Goal: Task Accomplishment & Management: Use online tool/utility

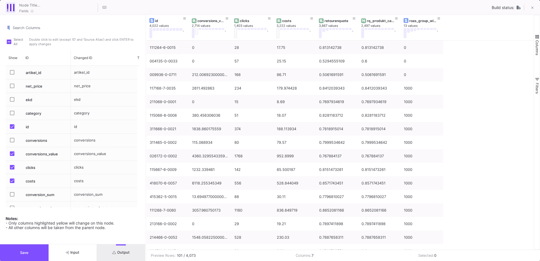
click at [38, 248] on button "Save" at bounding box center [24, 252] width 49 height 17
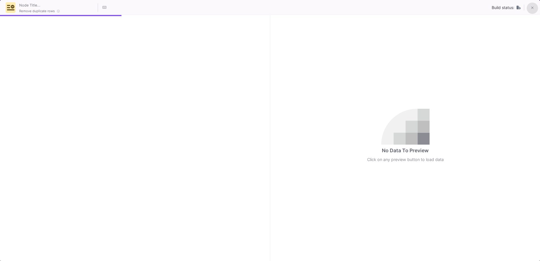
click at [531, 10] on button at bounding box center [532, 8] width 11 height 11
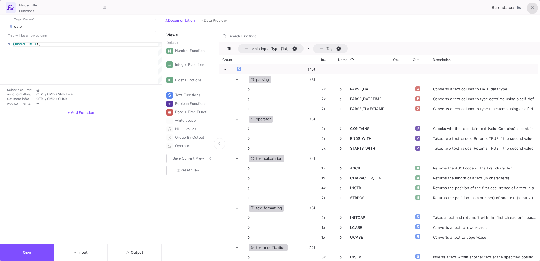
click at [532, 9] on icon at bounding box center [532, 8] width 3 height 3
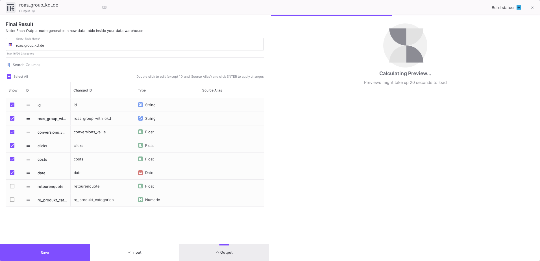
click at [13, 186] on span "Press SPACE to select this row." at bounding box center [12, 186] width 5 height 5
click at [12, 188] on input "Press SPACE to select this row." at bounding box center [12, 188] width 0 height 0
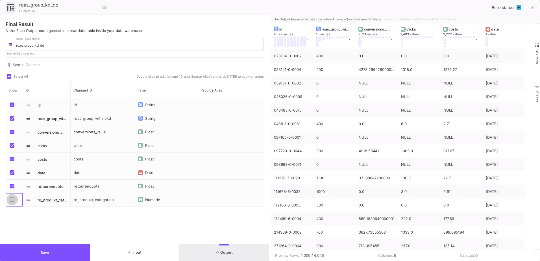
click at [12, 199] on span "Press SPACE to select this row." at bounding box center [12, 199] width 5 height 5
click at [12, 202] on input "Press SPACE to select this row." at bounding box center [12, 202] width 0 height 0
checkbox input "true"
click at [56, 254] on button "Save" at bounding box center [45, 252] width 90 height 17
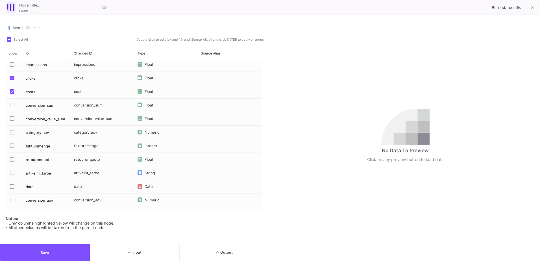
scroll to position [113, 0]
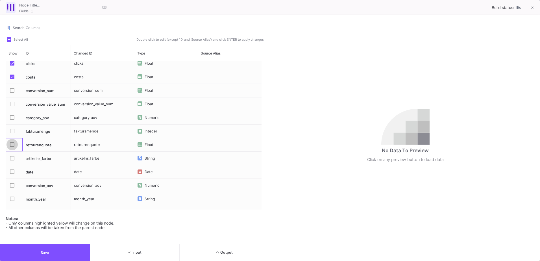
click at [11, 146] on span "Press SPACE to select this row." at bounding box center [12, 144] width 5 height 5
click at [12, 147] on input "Press SPACE to select this row." at bounding box center [12, 147] width 0 height 0
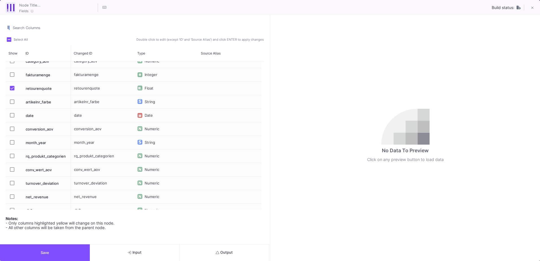
click at [13, 156] on span "Press SPACE to select this row." at bounding box center [12, 156] width 5 height 5
click at [12, 158] on input "Press SPACE to select this row." at bounding box center [12, 158] width 0 height 0
click at [196, 259] on button "Output" at bounding box center [225, 252] width 90 height 17
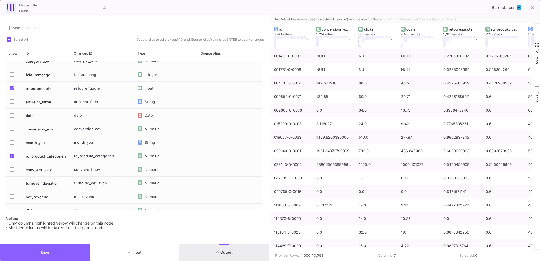
click at [46, 255] on button "Save" at bounding box center [45, 252] width 90 height 17
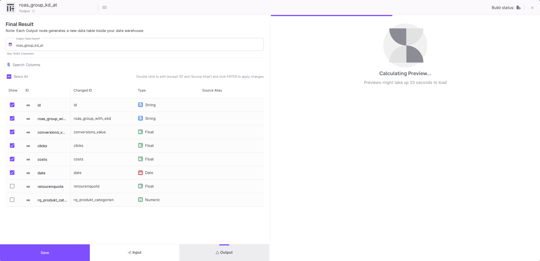
click at [12, 188] on label "Press SPACE to select this row." at bounding box center [14, 187] width 8 height 6
click at [12, 188] on input "Press SPACE to select this row." at bounding box center [12, 188] width 0 height 0
click at [13, 203] on mat-checkbox "Press SPACE to select this row." at bounding box center [14, 199] width 8 height 13
click at [13, 201] on span "Press SPACE to select this row." at bounding box center [12, 199] width 5 height 5
click at [12, 202] on input "Press SPACE to select this row." at bounding box center [12, 202] width 0 height 0
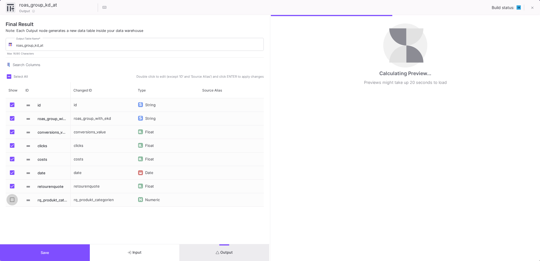
checkbox input "true"
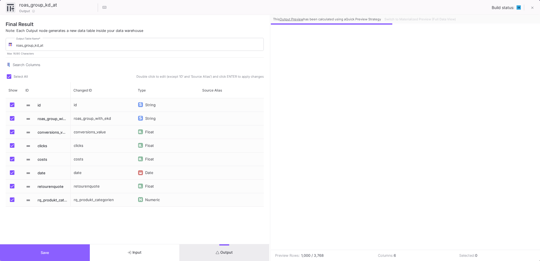
click at [38, 255] on button "Save" at bounding box center [45, 252] width 90 height 17
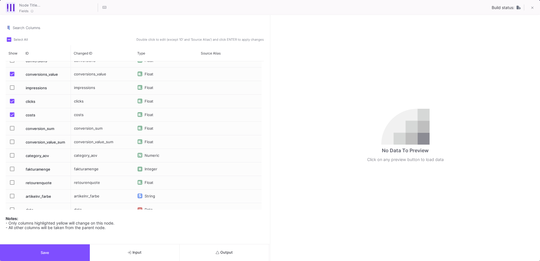
scroll to position [85, 0]
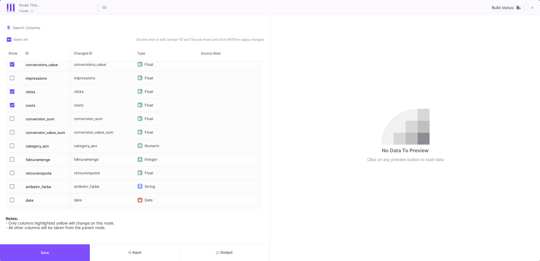
click at [44, 172] on div "retourenquote" at bounding box center [47, 172] width 48 height 13
click at [12, 172] on span "Press SPACE to select this row." at bounding box center [12, 173] width 5 height 5
click at [12, 175] on input "Press SPACE to select this row." at bounding box center [12, 175] width 0 height 0
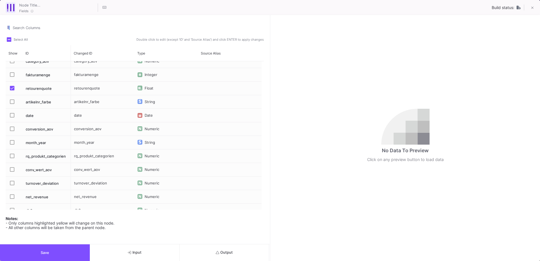
scroll to position [0, 0]
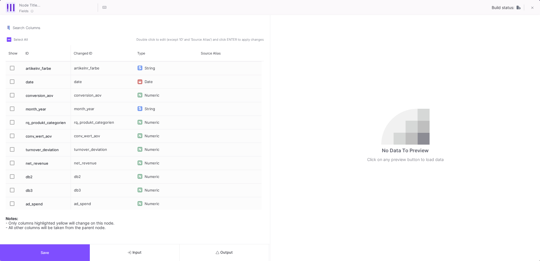
click at [9, 123] on div "Press SPACE to select this row." at bounding box center [14, 122] width 10 height 13
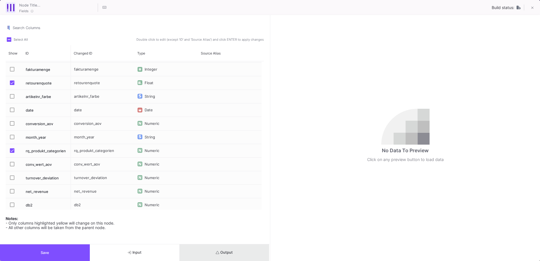
click at [208, 250] on button "Output" at bounding box center [225, 252] width 90 height 17
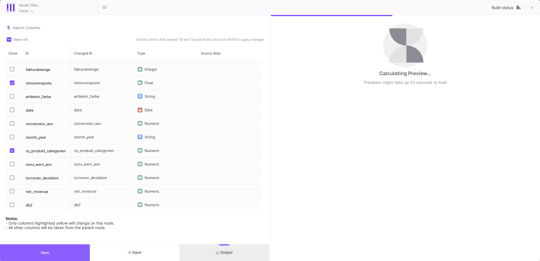
click at [50, 249] on button "Save" at bounding box center [45, 252] width 90 height 17
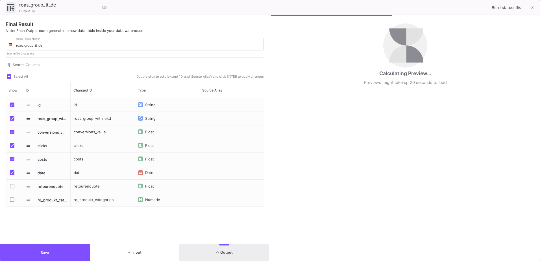
click at [12, 184] on span "Press SPACE to select this row." at bounding box center [12, 186] width 5 height 5
click at [12, 188] on input "Press SPACE to select this row." at bounding box center [12, 188] width 0 height 0
click at [13, 199] on span "Press SPACE to select this row." at bounding box center [12, 199] width 5 height 5
click at [12, 202] on input "Press SPACE to select this row." at bounding box center [12, 202] width 0 height 0
checkbox input "true"
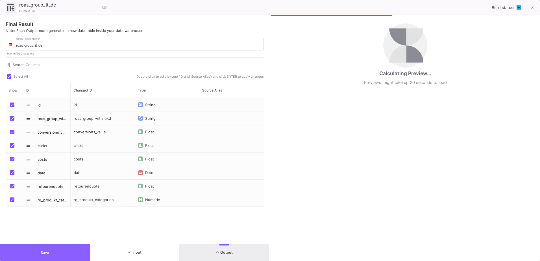
click at [36, 247] on button "Save" at bounding box center [45, 252] width 90 height 17
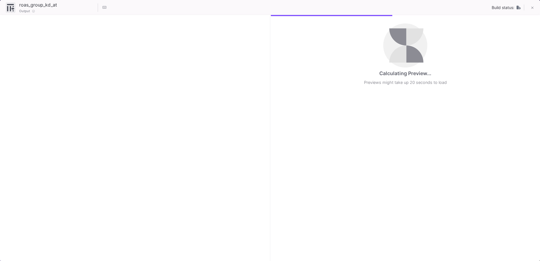
checkbox input "true"
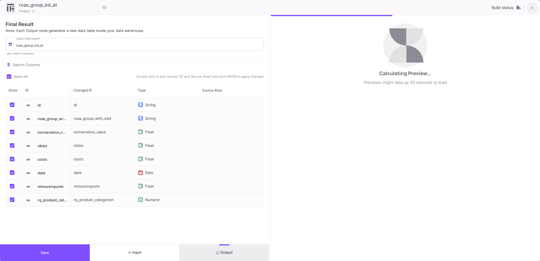
click at [535, 6] on button at bounding box center [532, 8] width 11 height 11
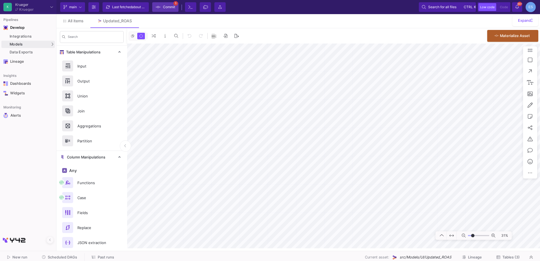
click at [175, 3] on button "Commit 1" at bounding box center [165, 7] width 26 height 10
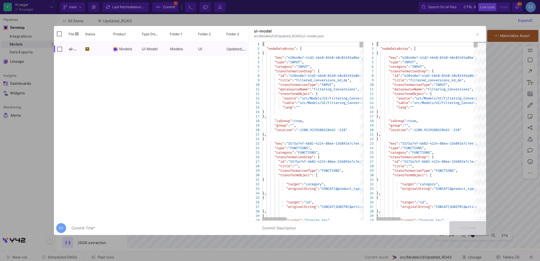
click at [108, 227] on input "Commit Title *" at bounding box center [163, 228] width 184 height 5
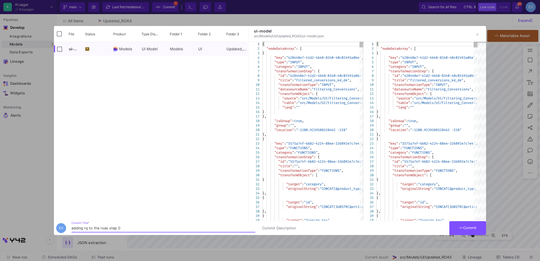
type input "adding rq to the roas step 0"
click at [475, 228] on span "Commit" at bounding box center [468, 228] width 18 height 4
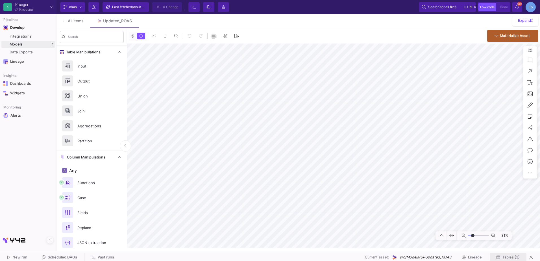
click at [513, 256] on span "Tables (3)" at bounding box center [511, 257] width 17 height 4
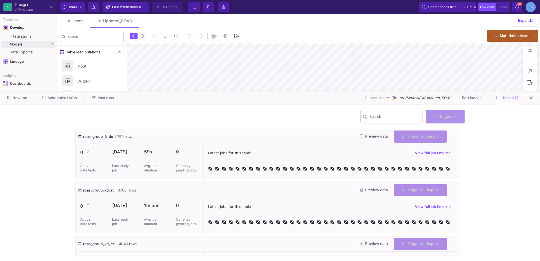
type input "-41"
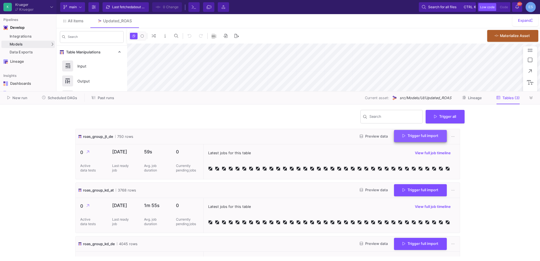
click at [417, 133] on button "Trigger full import" at bounding box center [420, 136] width 53 height 12
click at [419, 193] on button "Trigger full import" at bounding box center [420, 190] width 53 height 12
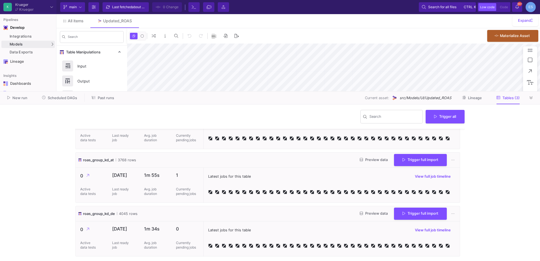
scroll to position [31, 0]
click at [418, 212] on span "Trigger full import" at bounding box center [421, 212] width 36 height 4
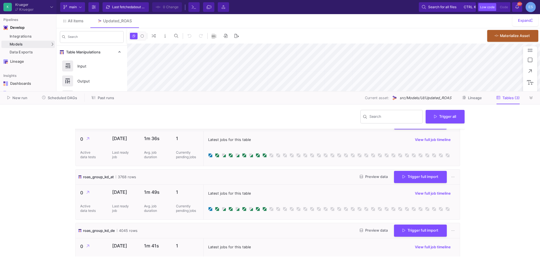
scroll to position [0, 0]
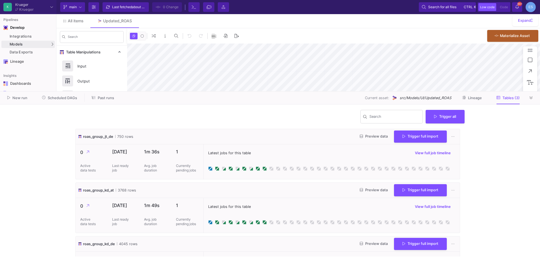
click at [69, 45] on div "Search" at bounding box center [91, 37] width 71 height 18
click at [67, 46] on div "UI-Models" at bounding box center [70, 45] width 18 height 5
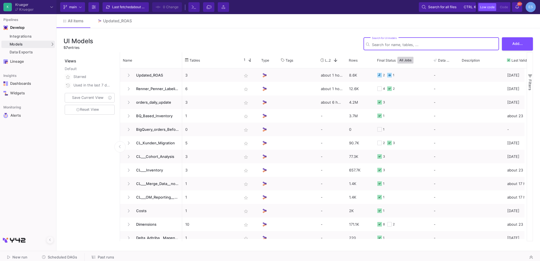
click at [381, 43] on input "Search for UI models" at bounding box center [434, 45] width 125 height 4
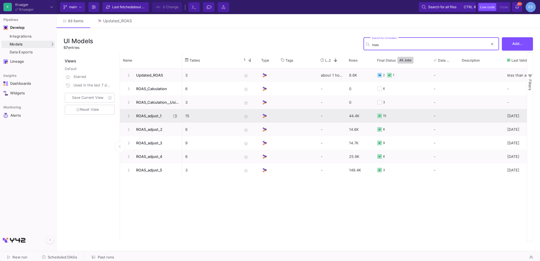
type input "roas"
click at [144, 117] on span "ROAS_adjust_1" at bounding box center [152, 115] width 39 height 13
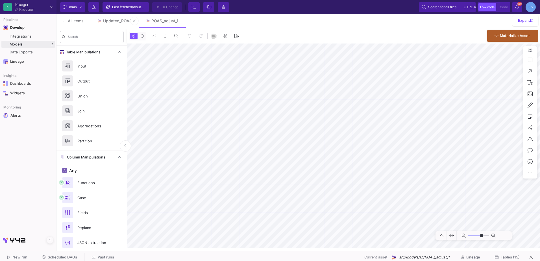
type input "-49"
click at [115, 22] on div "Updated_ROAS" at bounding box center [117, 21] width 29 height 5
click at [513, 257] on span "Tables (3)" at bounding box center [511, 257] width 17 height 4
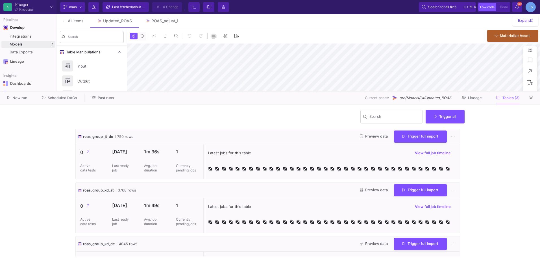
type input "-41"
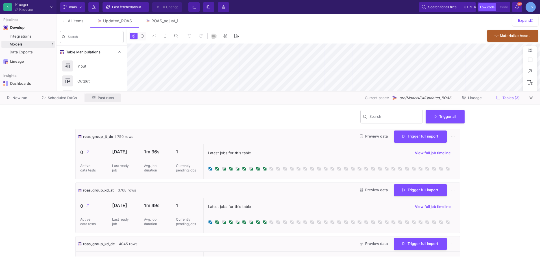
click at [109, 99] on span "Past runs" at bounding box center [106, 98] width 16 height 4
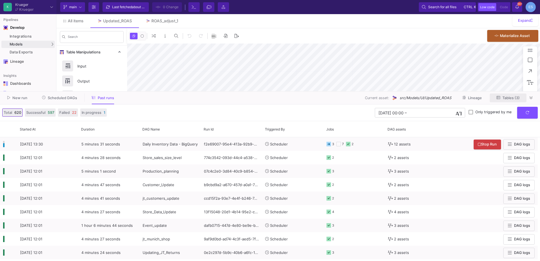
click at [505, 99] on span "Tables (3)" at bounding box center [511, 98] width 17 height 4
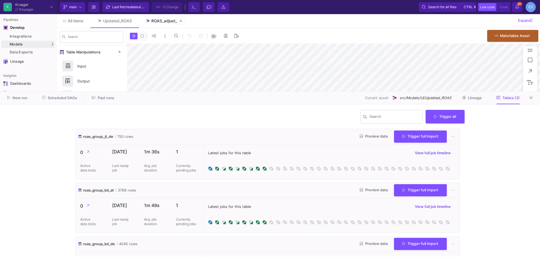
click at [158, 24] on link "ROAS_adjust_1" at bounding box center [162, 21] width 47 height 14
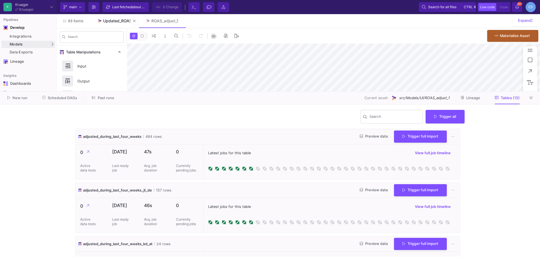
type input "-49"
click at [119, 22] on div "Updated_ROAS" at bounding box center [117, 21] width 29 height 5
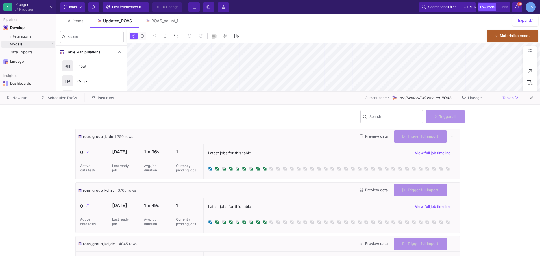
type input "-41"
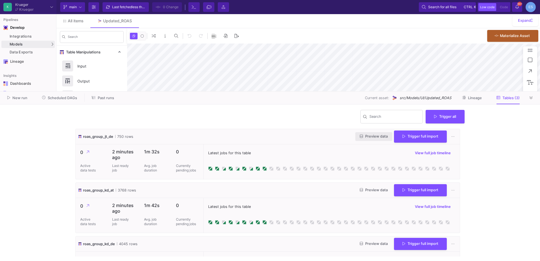
type input "-41"
click at [362, 135] on span "Preview data" at bounding box center [374, 136] width 28 height 4
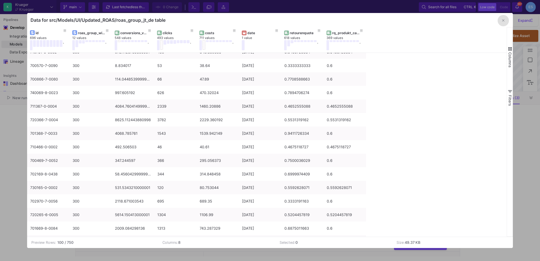
scroll to position [1186, 0]
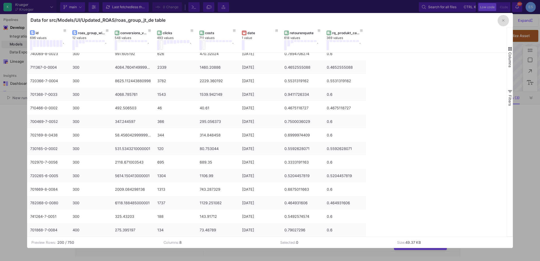
click at [502, 24] on button "button" at bounding box center [503, 20] width 11 height 11
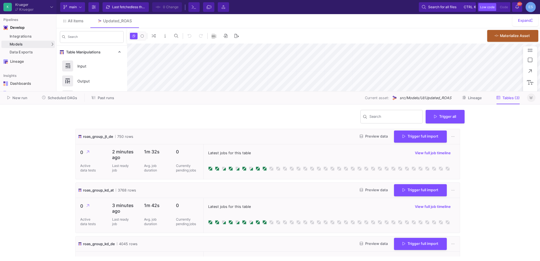
click at [531, 97] on icon at bounding box center [531, 98] width 3 height 4
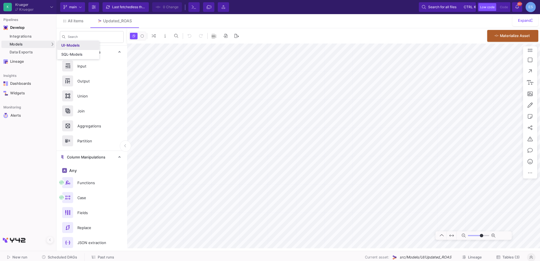
click at [68, 46] on div "UI-Models" at bounding box center [70, 45] width 18 height 5
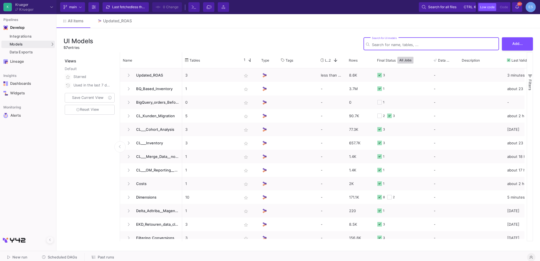
click at [399, 45] on input "Search for UI models" at bounding box center [434, 45] width 125 height 4
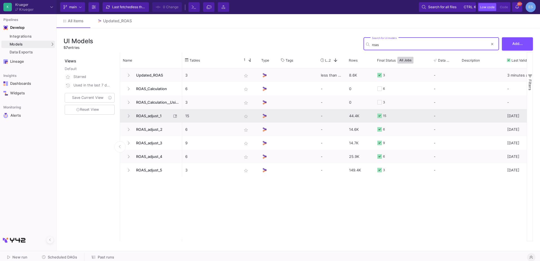
type input "roas"
click at [153, 119] on span "ROAS_adjust_1" at bounding box center [152, 115] width 39 height 13
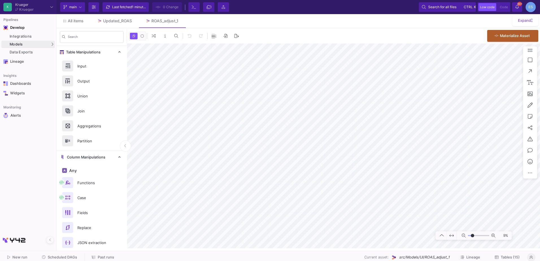
click at [473, 236] on input "range" at bounding box center [478, 235] width 21 height 7
drag, startPoint x: 472, startPoint y: 236, endPoint x: 476, endPoint y: 238, distance: 3.9
type input "0"
click at [476, 238] on input "range" at bounding box center [478, 235] width 21 height 7
click at [540, 123] on html "K Krueger Krueger Current branch main Branch Options Last fetched 1 minute ago …" at bounding box center [270, 130] width 540 height 261
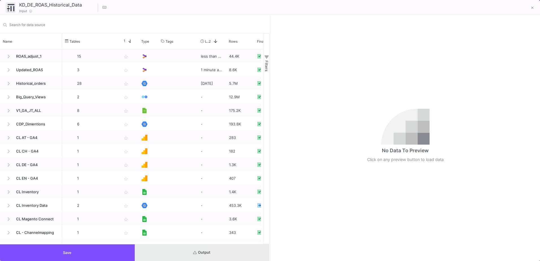
click at [238, 258] on button "Output" at bounding box center [202, 252] width 135 height 17
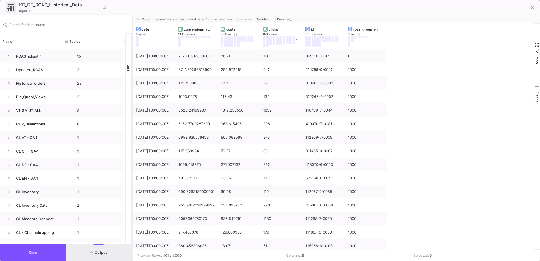
drag, startPoint x: 270, startPoint y: 189, endPoint x: 132, endPoint y: 200, distance: 138.3
click at [132, 200] on div at bounding box center [132, 138] width 1 height 246
click at [532, 8] on icon at bounding box center [532, 8] width 3 height 4
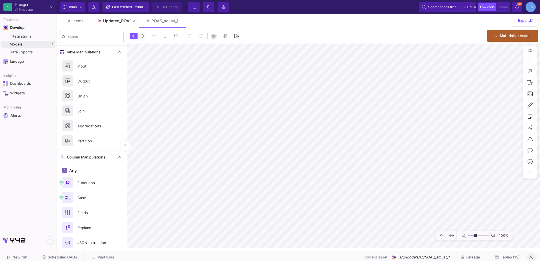
click at [117, 21] on div "Updated_ROAS" at bounding box center [117, 21] width 29 height 5
type input "-41"
click at [517, 254] on button "Tables (3)" at bounding box center [508, 257] width 37 height 9
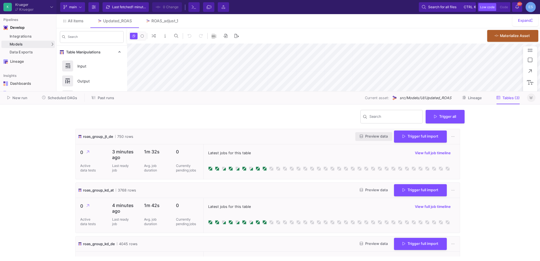
click at [366, 138] on button "Preview data" at bounding box center [373, 136] width 37 height 9
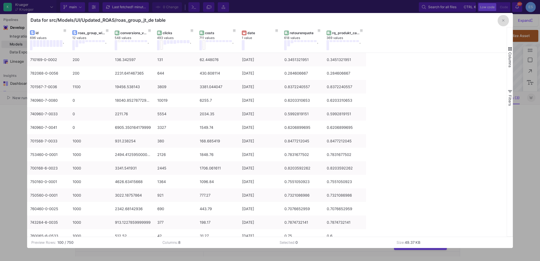
click at [506, 20] on button "button" at bounding box center [503, 20] width 11 height 11
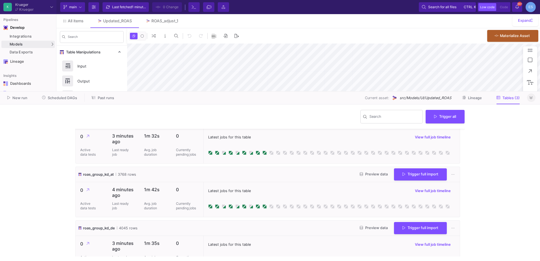
scroll to position [31, 0]
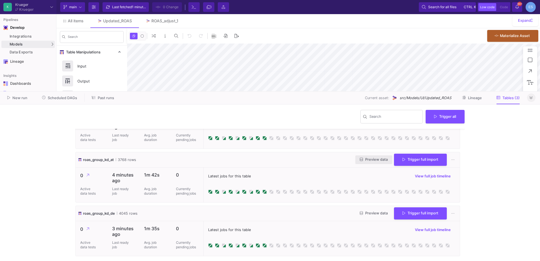
click at [360, 159] on span "Preview data" at bounding box center [374, 159] width 28 height 4
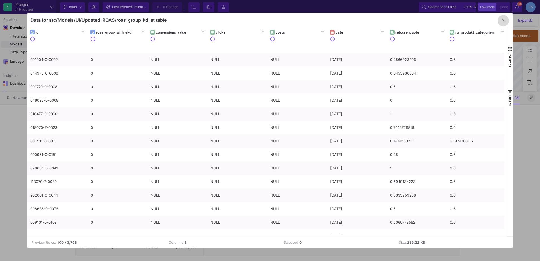
click at [504, 21] on icon "button" at bounding box center [503, 20] width 2 height 2
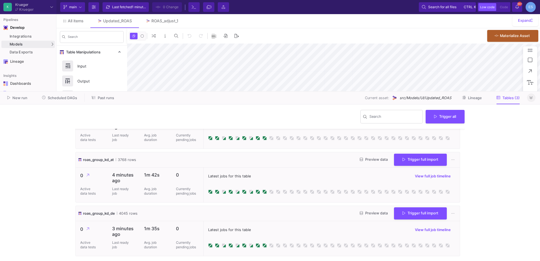
click at [369, 213] on span "Preview data" at bounding box center [374, 213] width 28 height 4
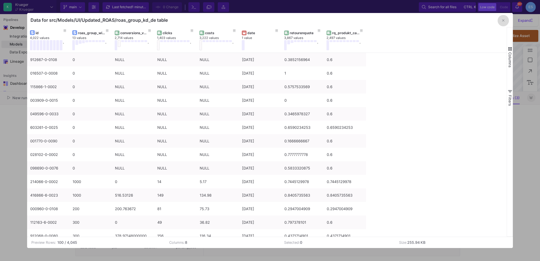
click at [500, 21] on button "button" at bounding box center [503, 20] width 11 height 11
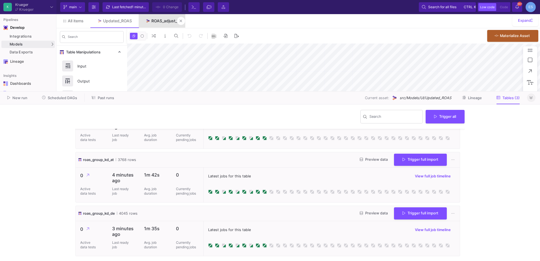
click at [159, 21] on div "ROAS_adjust_1" at bounding box center [164, 21] width 27 height 5
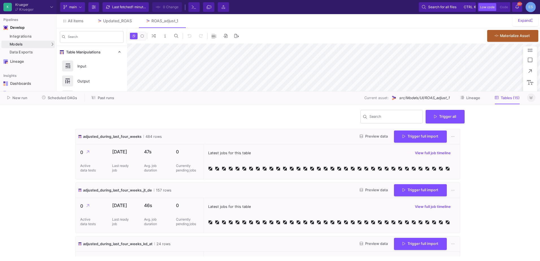
click at [531, 99] on icon at bounding box center [531, 98] width 3 height 4
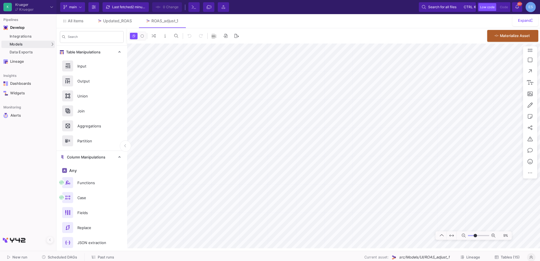
drag, startPoint x: 470, startPoint y: 235, endPoint x: 475, endPoint y: 236, distance: 5.7
type input "-2"
click at [475, 236] on input "range" at bounding box center [478, 235] width 21 height 7
click at [540, 233] on html "K Krueger Krueger Current branch main Branch Options Last fetched 2 minutes ago…" at bounding box center [270, 130] width 540 height 261
click at [540, 210] on html "K Krueger Krueger Current branch main Branch Options Last fetched 2 minutes ago…" at bounding box center [270, 130] width 540 height 261
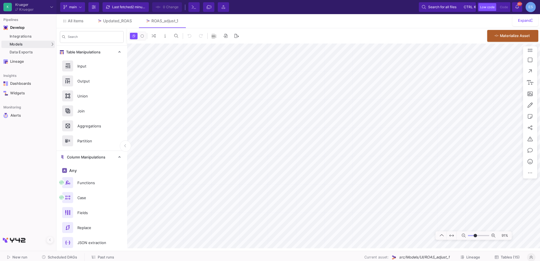
click at [540, 204] on html "K Krueger Krueger Current branch main Branch Options Last fetched 2 minutes ago…" at bounding box center [270, 130] width 540 height 261
click at [42, 52] on div "Data Exports" at bounding box center [32, 52] width 44 height 5
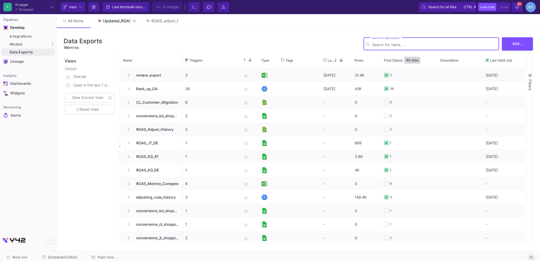
click at [111, 18] on link "Updated_ROAS" at bounding box center [114, 21] width 48 height 14
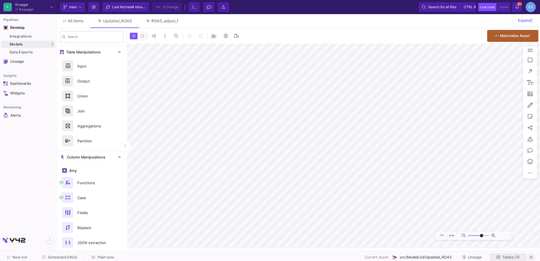
click at [506, 256] on span "Tables (3)" at bounding box center [511, 257] width 17 height 4
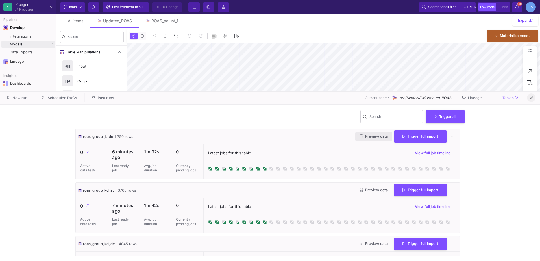
click at [374, 136] on span "Preview data" at bounding box center [374, 136] width 28 height 4
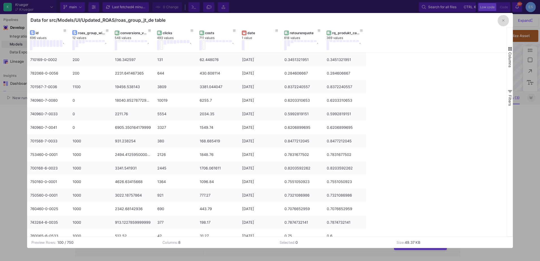
click at [501, 23] on button "button" at bounding box center [503, 20] width 11 height 11
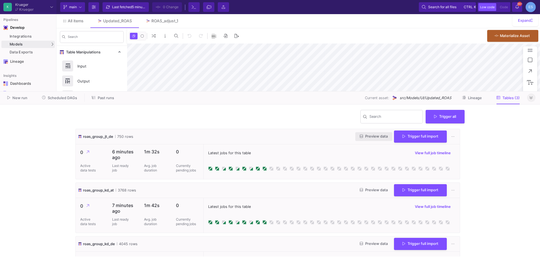
click at [372, 140] on button "Preview data" at bounding box center [373, 136] width 37 height 9
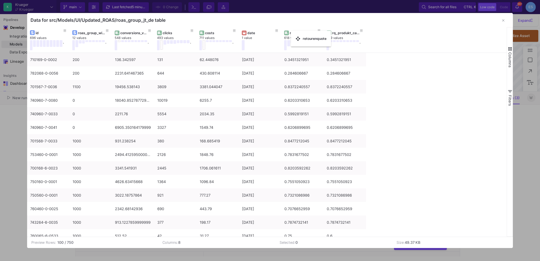
drag, startPoint x: 312, startPoint y: 33, endPoint x: 294, endPoint y: 34, distance: 18.7
click at [301, 33] on div "retourenquote" at bounding box center [304, 33] width 28 height 4
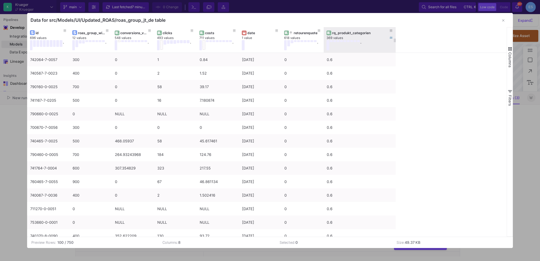
drag, startPoint x: 365, startPoint y: 30, endPoint x: 395, endPoint y: 31, distance: 29.7
click at [395, 31] on div at bounding box center [396, 39] width 2 height 25
click at [502, 22] on icon "button" at bounding box center [503, 21] width 2 height 4
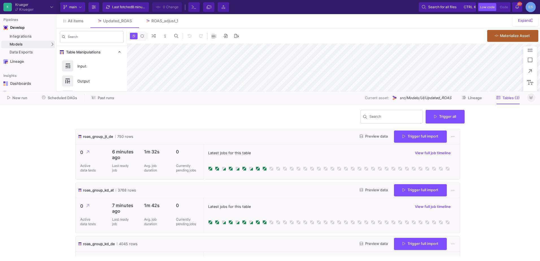
click at [533, 100] on button at bounding box center [531, 98] width 8 height 8
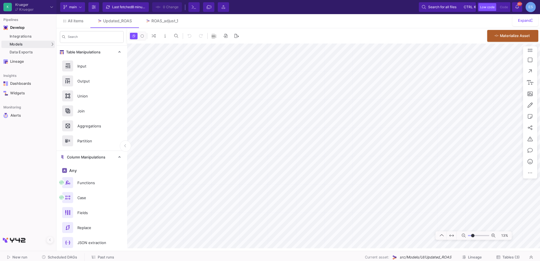
type input "-24"
click at [473, 236] on input "range" at bounding box center [478, 235] width 21 height 7
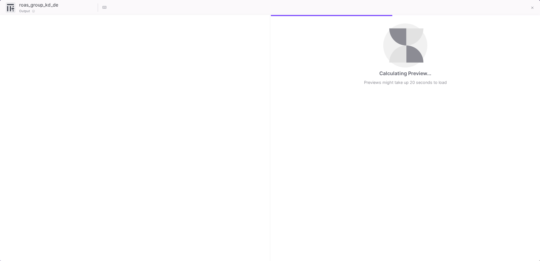
checkbox input "true"
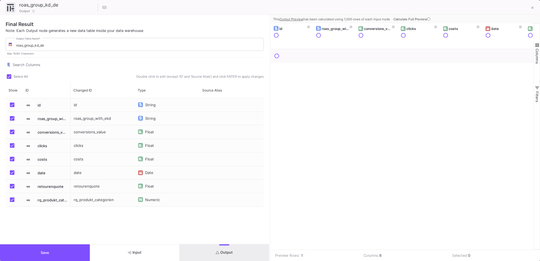
click at [92, 186] on div "retourenquote" at bounding box center [103, 186] width 64 height 13
type input "return_rate"
click at [95, 219] on div "id String roas_group_with_ekd String conversions_value Float clicks Float costs…" at bounding box center [167, 164] width 193 height 132
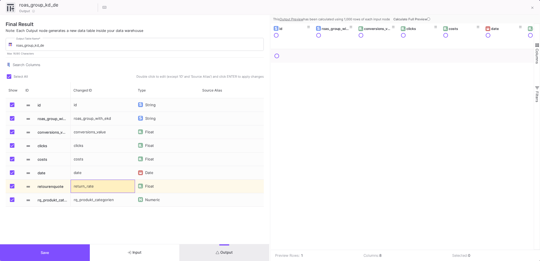
click at [87, 187] on div "return_rate" at bounding box center [103, 186] width 64 height 13
click at [99, 223] on div "id String roas_group_with_ekd String conversions_value Float clicks Float costs…" at bounding box center [167, 164] width 193 height 132
click at [90, 201] on div "rq_produkt_categorien" at bounding box center [103, 199] width 64 height 13
click at [90, 200] on div "rq_produkt_categorien" at bounding box center [103, 199] width 64 height 13
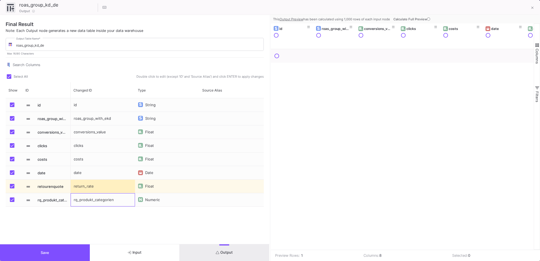
click at [90, 200] on div "rq_produkt_categorien" at bounding box center [103, 199] width 64 height 13
drag, startPoint x: 106, startPoint y: 196, endPoint x: 115, endPoint y: 195, distance: 8.5
click at [115, 195] on input "rq_product_categorien" at bounding box center [102, 196] width 58 height 11
type input "rq_product_category"
click at [88, 228] on div "id String roas_group_with_ekd String conversions_value Float clicks Float costs…" at bounding box center [167, 164] width 193 height 132
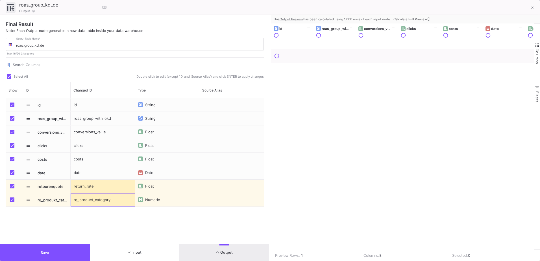
click at [78, 199] on div "rq_product_category" at bounding box center [103, 199] width 64 height 13
type input "rr_product_category"
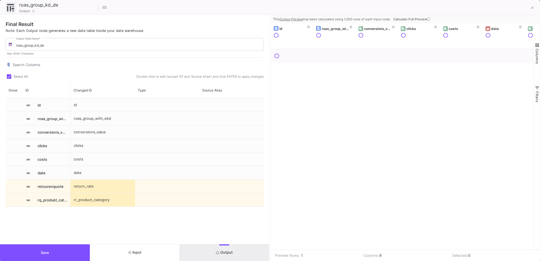
click at [94, 222] on div "id roas_group_with_ekd conversions_value clicks costs date return_rate rr_produ…" at bounding box center [167, 164] width 193 height 132
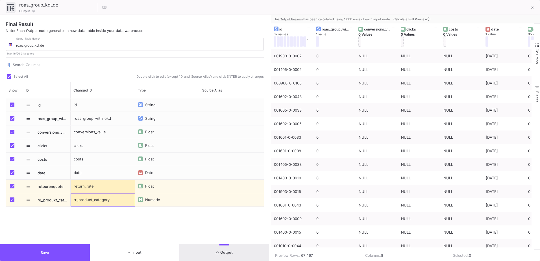
click at [105, 199] on div "rr_product_category" at bounding box center [103, 199] width 64 height 13
click at [85, 187] on div "return_rate" at bounding box center [103, 186] width 64 height 13
click at [65, 247] on button "Save" at bounding box center [45, 252] width 90 height 17
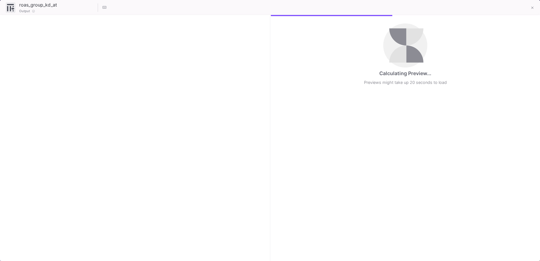
checkbox input "true"
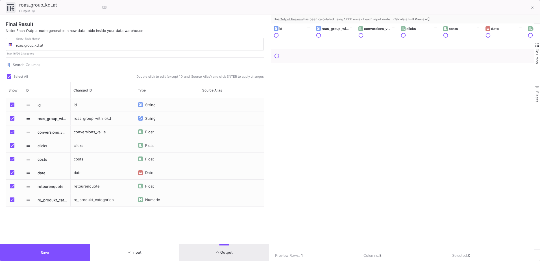
click at [103, 201] on div "rq_produkt_categorien" at bounding box center [103, 199] width 64 height 13
type input "rr_product_category"
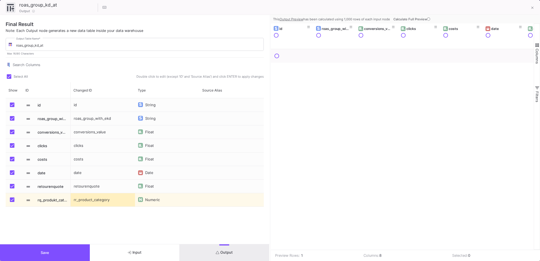
click at [90, 188] on div "retourenquote" at bounding box center [103, 186] width 64 height 13
type input "return_rate"
click at [68, 249] on button "Save" at bounding box center [45, 252] width 90 height 17
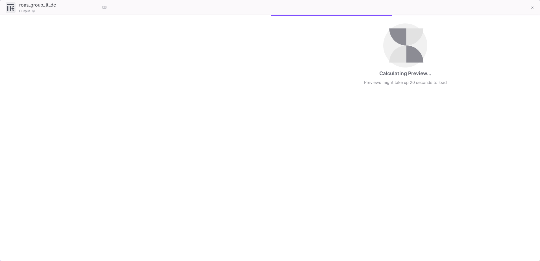
checkbox input "true"
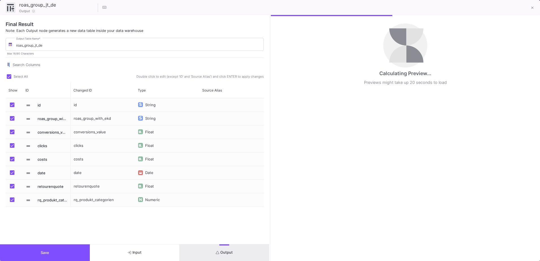
click at [90, 187] on div "retourenquote" at bounding box center [103, 186] width 64 height 13
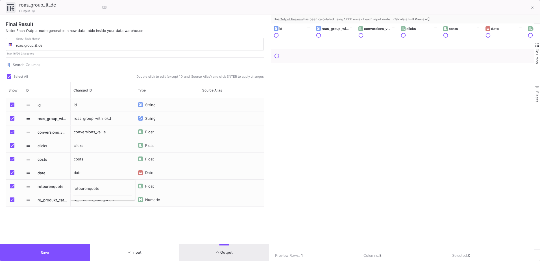
type input "return_rate"
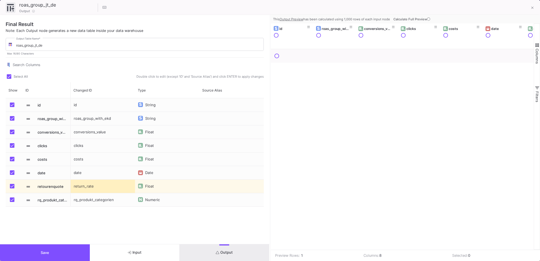
click at [96, 200] on div "rq_produkt_categorien" at bounding box center [103, 199] width 64 height 13
type input "rr_product_category"
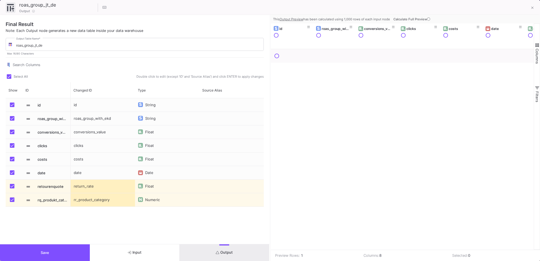
click at [142, 200] on div "Press SPACE to select this row." at bounding box center [140, 199] width 5 height 5
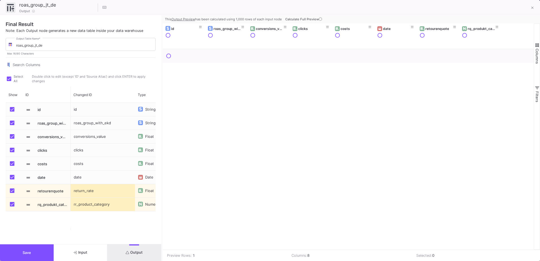
drag, startPoint x: 269, startPoint y: 157, endPoint x: 161, endPoint y: 155, distance: 108.2
click at [161, 155] on div at bounding box center [161, 138] width 1 height 246
click at [42, 255] on button "Save" at bounding box center [27, 252] width 54 height 17
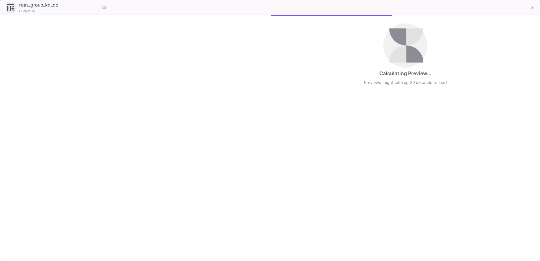
checkbox input "true"
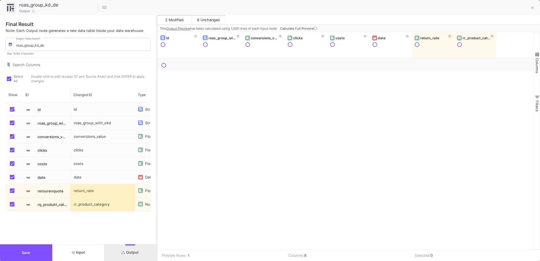
drag, startPoint x: 270, startPoint y: 135, endPoint x: 157, endPoint y: 140, distance: 113.1
click at [157, 140] on div at bounding box center [156, 138] width 1 height 246
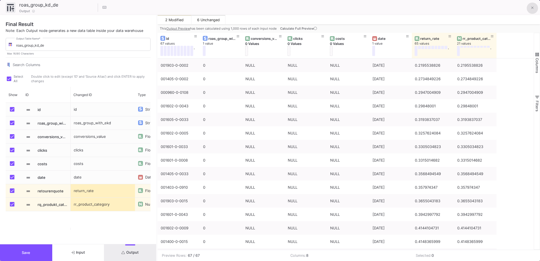
click at [531, 10] on button at bounding box center [532, 8] width 11 height 11
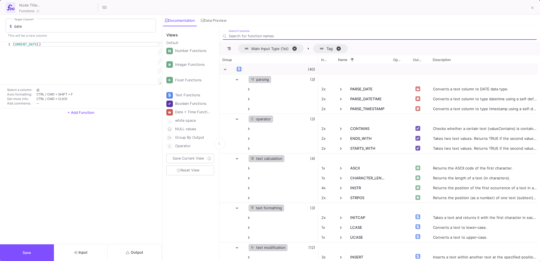
click at [82, 110] on button "+ Add Function" at bounding box center [81, 112] width 162 height 8
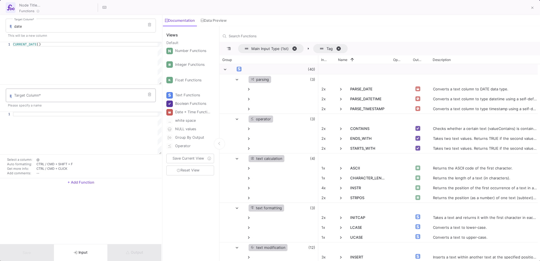
click at [57, 96] on input "Target Column *" at bounding box center [83, 96] width 139 height 5
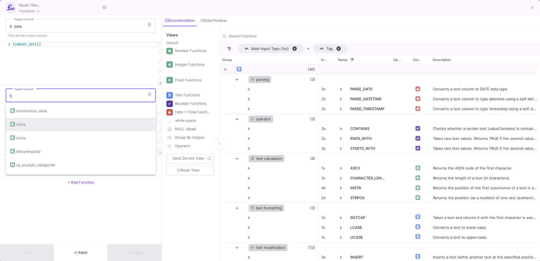
scroll to position [32, 0]
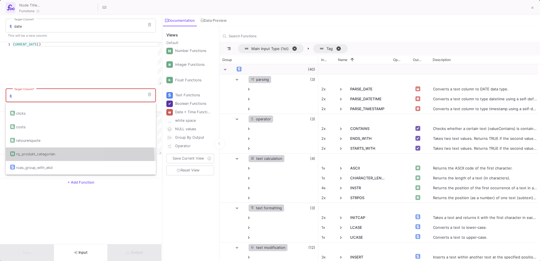
click at [57, 159] on div "rq_produkt_categorien" at bounding box center [80, 154] width 141 height 14
type input "rq_produkt_categorien"
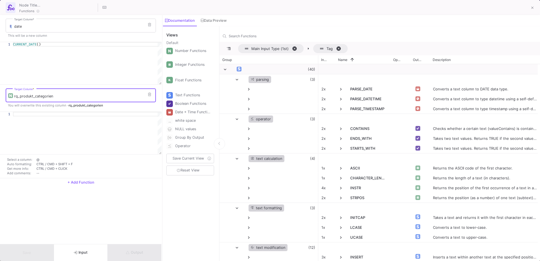
click at [42, 116] on div at bounding box center [87, 114] width 149 height 5
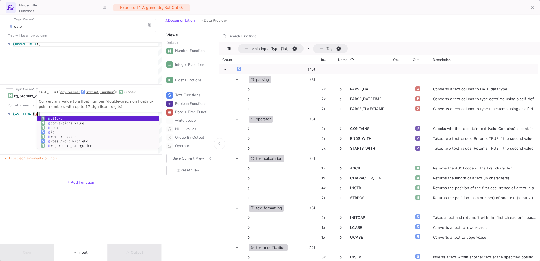
scroll to position [0, 24]
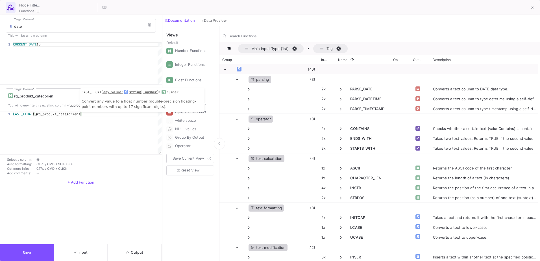
type textarea "CAST_FLOAT(@rq_produkt_categorien)"
click at [153, 252] on button "Output" at bounding box center [135, 252] width 54 height 17
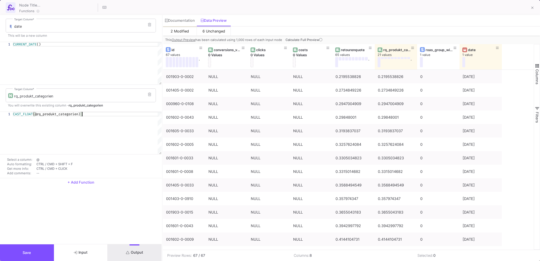
scroll to position [0, 67]
drag, startPoint x: 86, startPoint y: 114, endPoint x: -1, endPoint y: 112, distance: 87.0
click at [36, 258] on button "Save" at bounding box center [27, 252] width 54 height 17
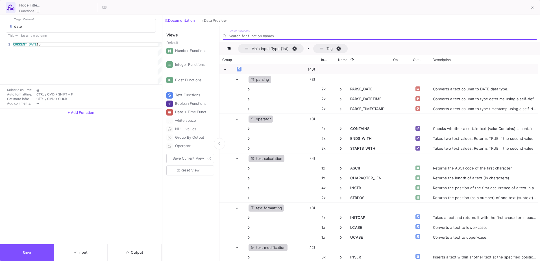
click at [92, 111] on span "+ Add Function" at bounding box center [81, 112] width 27 height 4
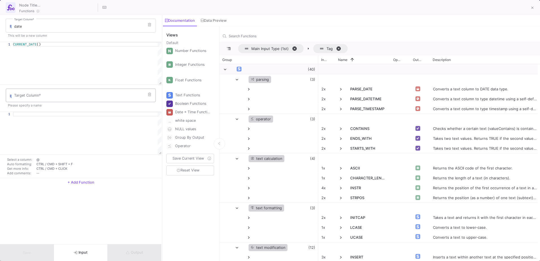
click at [51, 95] on input "Target Column *" at bounding box center [83, 96] width 139 height 5
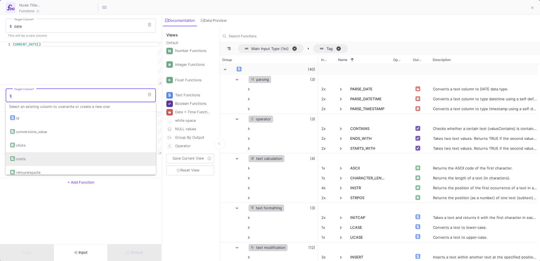
scroll to position [32, 0]
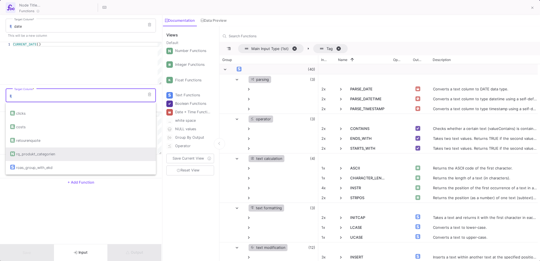
click at [58, 156] on div "rq_produkt_categorien" at bounding box center [80, 154] width 141 height 14
type input "rq_produkt_categorien"
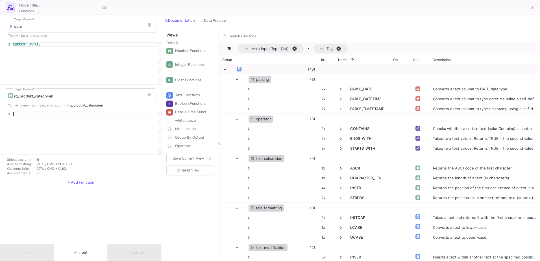
click at [40, 117] on div at bounding box center [87, 133] width 149 height 42
paste textarea "CAST_FLOAT(@rq_produkt_categorien)"
type textarea "CAST_FLOAT(@rq_produkt_categorien)"
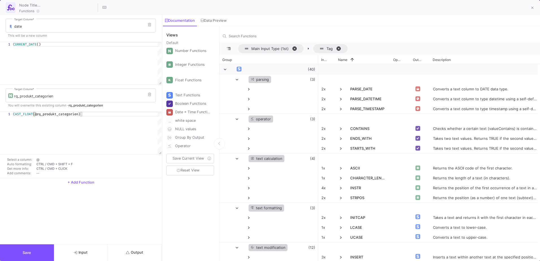
click at [48, 252] on button "Save" at bounding box center [27, 252] width 54 height 17
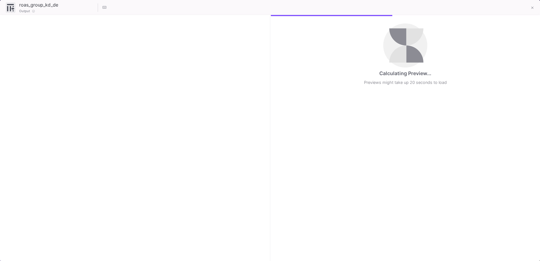
checkbox input "true"
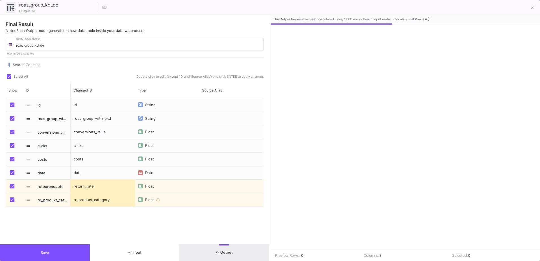
scroll to position [0, 34]
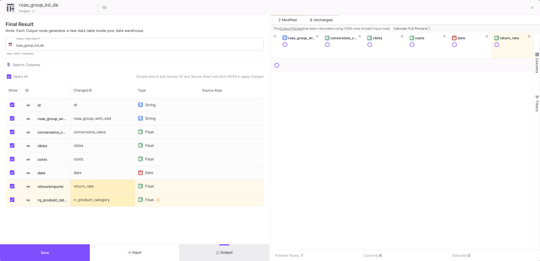
click at [213, 260] on button "Output" at bounding box center [225, 252] width 90 height 17
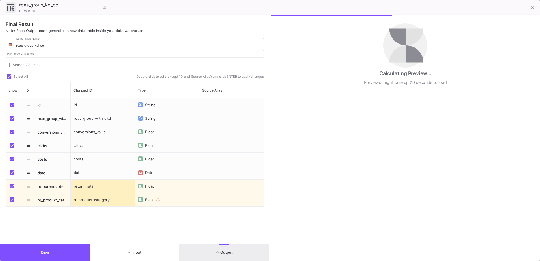
click at [151, 224] on div "id String roas_group_with_ekd String conversions_value Float clicks Float costs…" at bounding box center [167, 164] width 193 height 132
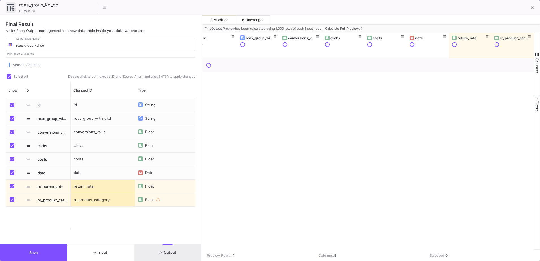
scroll to position [0, 0]
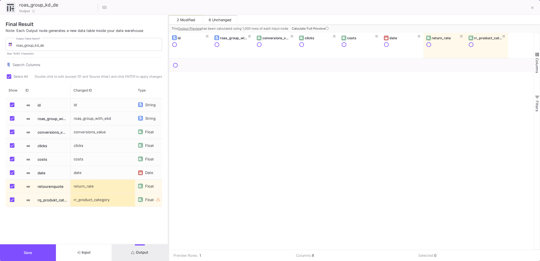
drag, startPoint x: 270, startPoint y: 189, endPoint x: 169, endPoint y: 191, distance: 101.4
click at [169, 191] on div at bounding box center [168, 138] width 1 height 246
click at [46, 254] on button "Save" at bounding box center [28, 252] width 56 height 17
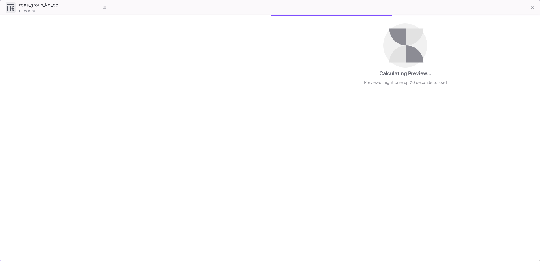
checkbox input "true"
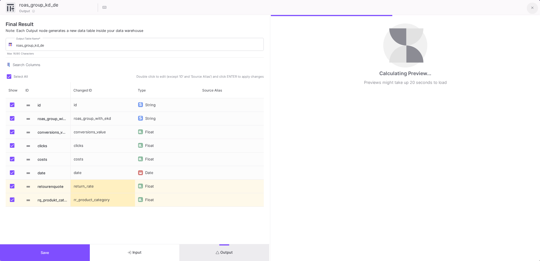
click at [534, 11] on button at bounding box center [532, 8] width 11 height 11
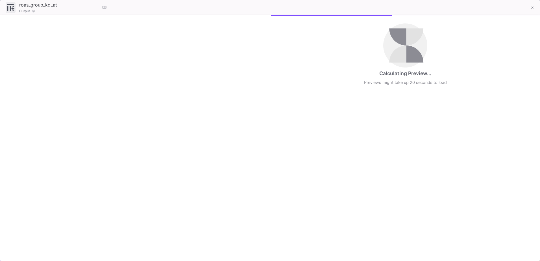
checkbox input "true"
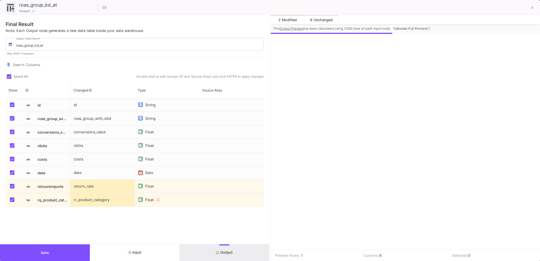
scroll to position [0, 34]
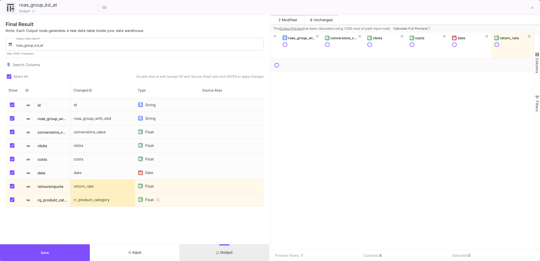
click at [230, 250] on button "Output" at bounding box center [225, 252] width 90 height 17
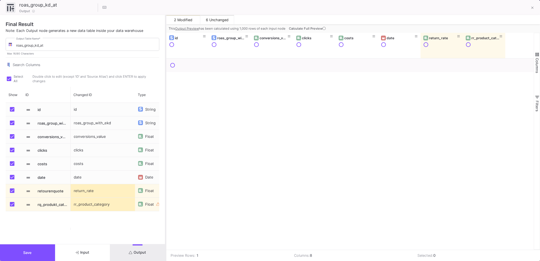
drag, startPoint x: 270, startPoint y: 139, endPoint x: 166, endPoint y: 149, distance: 104.7
click at [166, 149] on div at bounding box center [165, 138] width 1 height 246
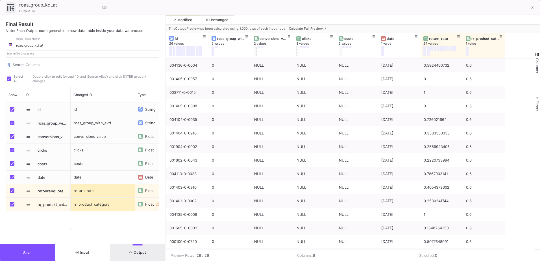
click at [321, 28] on span "Calculate Full Preview" at bounding box center [308, 29] width 38 height 4
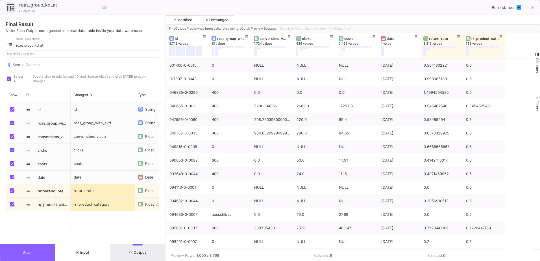
click at [36, 256] on button "Save" at bounding box center [27, 252] width 55 height 17
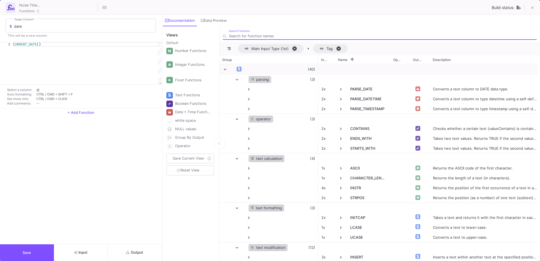
click at [73, 111] on span "+ Add Function" at bounding box center [81, 112] width 27 height 4
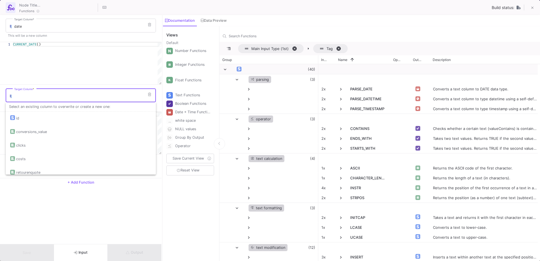
click at [45, 95] on input "Target Column *" at bounding box center [83, 96] width 139 height 5
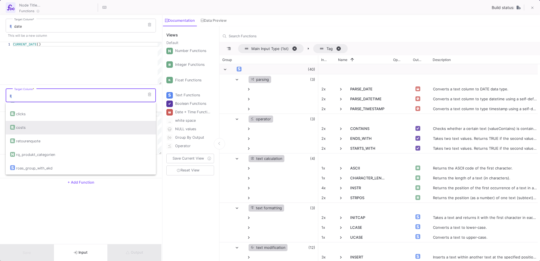
scroll to position [32, 0]
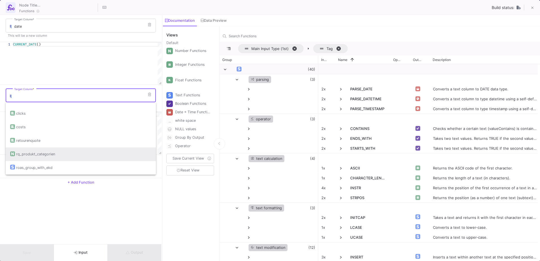
click at [51, 156] on div "rq_produkt_categorien" at bounding box center [35, 154] width 39 height 14
type input "rq_produkt_categorien"
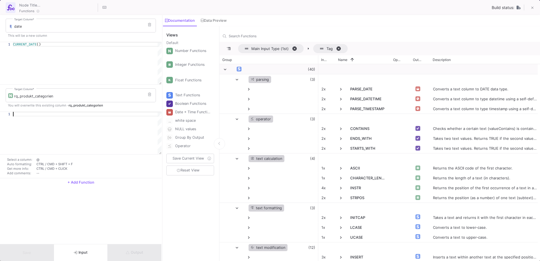
click at [40, 112] on div at bounding box center [87, 114] width 149 height 5
paste textarea "CAST_FLOAT(@rq_produkt_categorien)"
type textarea "CAST_FLOAT(@rq_produkt_categorien)"
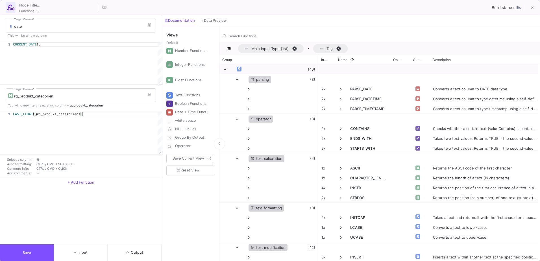
click at [142, 259] on button "Output" at bounding box center [135, 252] width 54 height 17
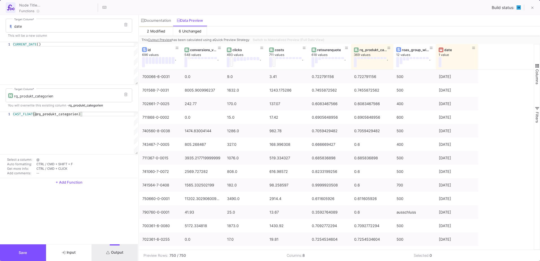
drag, startPoint x: 162, startPoint y: 202, endPoint x: 138, endPoint y: 206, distance: 24.1
click at [138, 206] on div at bounding box center [138, 138] width 1 height 246
click at [34, 250] on button "Save" at bounding box center [23, 252] width 46 height 17
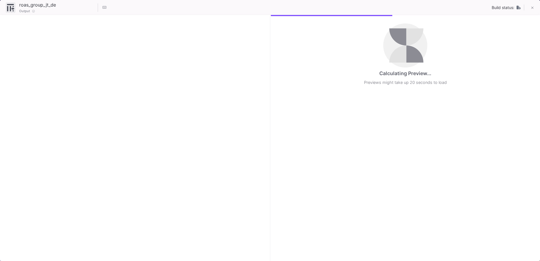
checkbox input "true"
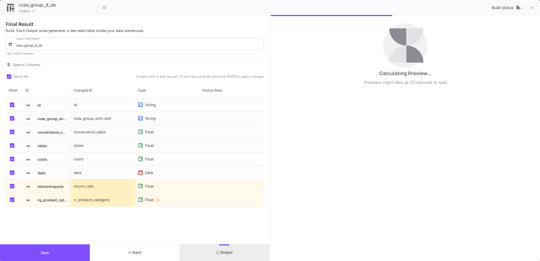
click at [92, 201] on div "rr_product_category" at bounding box center [103, 199] width 64 height 13
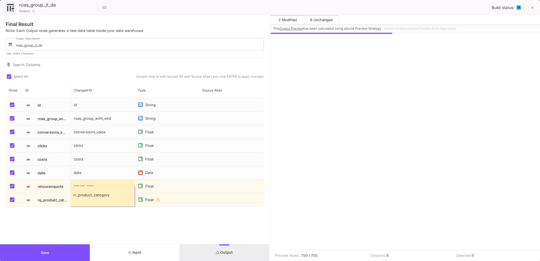
scroll to position [0, 36]
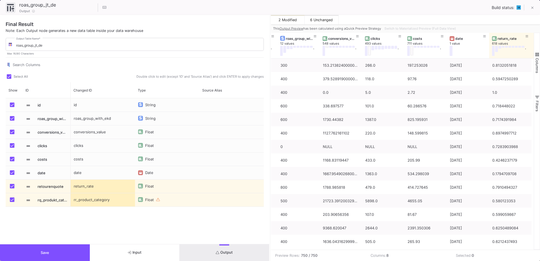
click at [93, 216] on div "id String roas_group_with_ekd String conversions_value Float clicks Float costs…" at bounding box center [167, 164] width 193 height 132
click at [90, 190] on div "return_rate" at bounding box center [103, 186] width 64 height 13
click at [97, 218] on div "id String roas_group_with_ekd String conversions_value Float clicks Float costs…" at bounding box center [167, 164] width 193 height 132
click at [235, 250] on button "Output" at bounding box center [225, 252] width 90 height 17
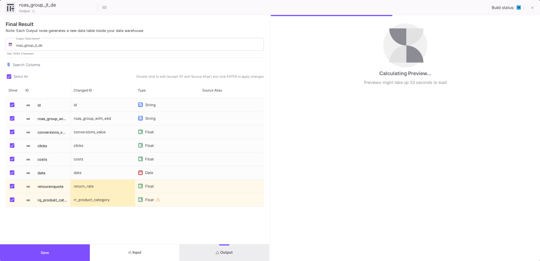
click at [47, 257] on button "Save" at bounding box center [45, 252] width 90 height 17
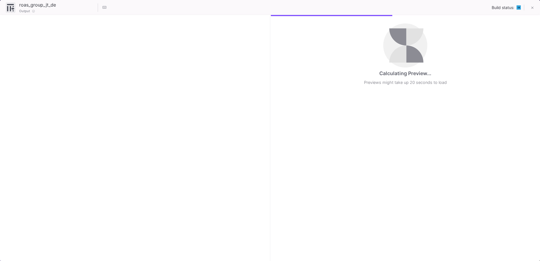
checkbox input "true"
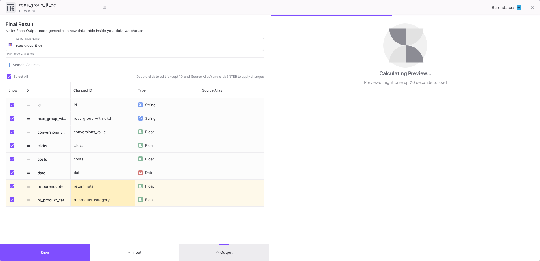
click at [75, 246] on button "Save" at bounding box center [45, 252] width 90 height 17
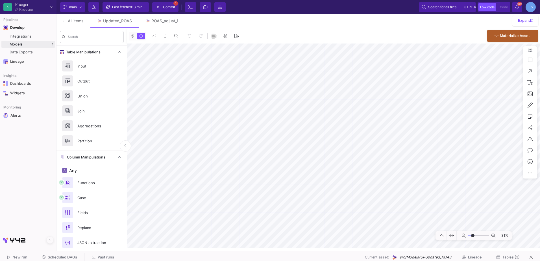
click at [171, 7] on span "Commit" at bounding box center [169, 7] width 12 height 8
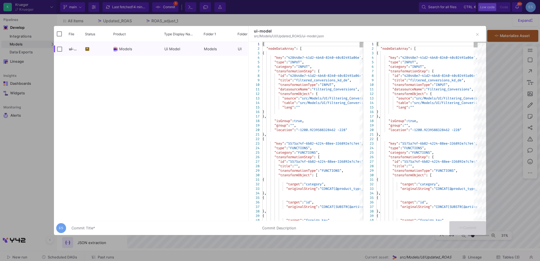
click at [138, 225] on div "Commit Title *" at bounding box center [163, 227] width 184 height 10
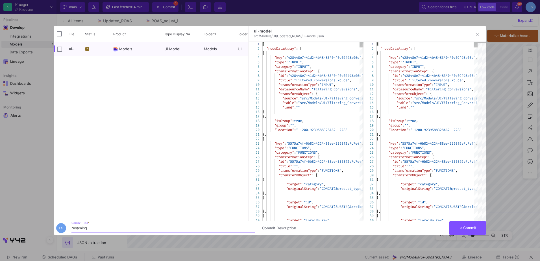
type input "renaming"
click at [473, 230] on span "Commit" at bounding box center [468, 228] width 18 height 4
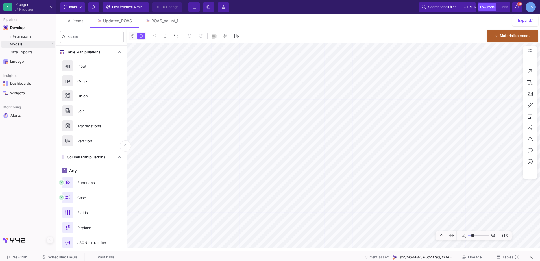
click at [513, 258] on span "Tables (3)" at bounding box center [511, 257] width 17 height 4
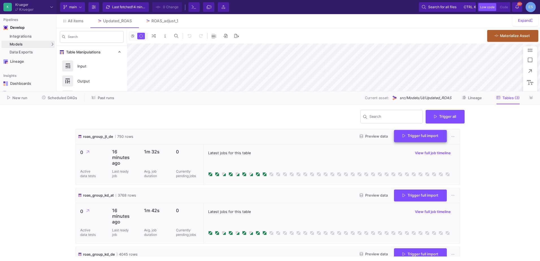
click at [422, 136] on span "Trigger full import" at bounding box center [421, 136] width 36 height 4
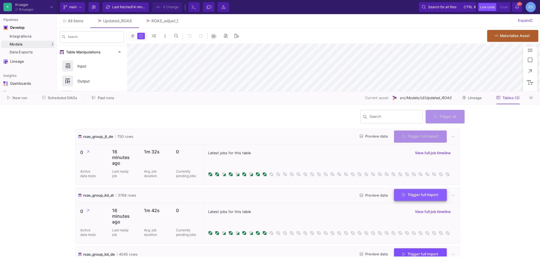
click at [431, 197] on span "Trigger full import" at bounding box center [421, 195] width 36 height 4
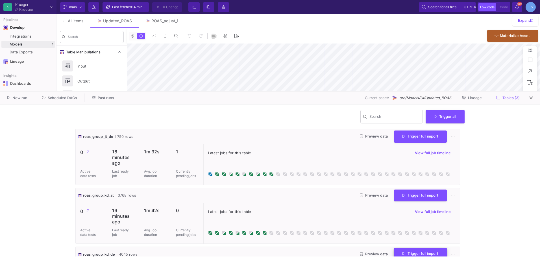
click at [432, 249] on button "Trigger full import" at bounding box center [420, 254] width 53 height 12
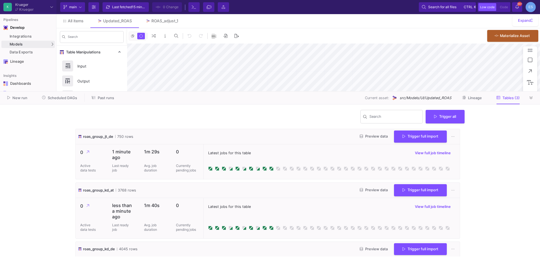
click at [376, 137] on span "Preview data" at bounding box center [374, 136] width 28 height 4
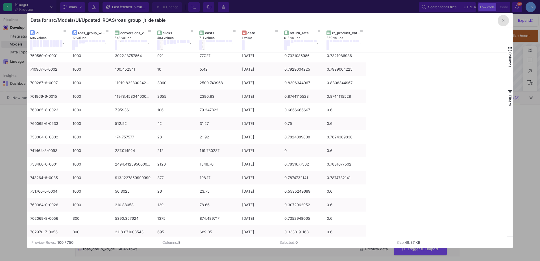
scroll to position [367, 0]
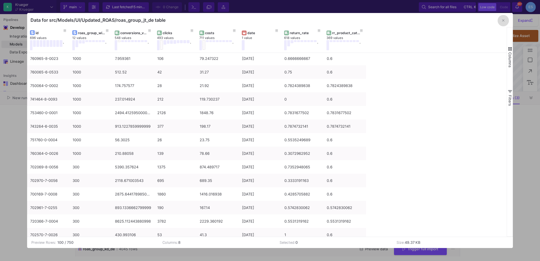
click at [503, 20] on icon "button" at bounding box center [503, 20] width 2 height 2
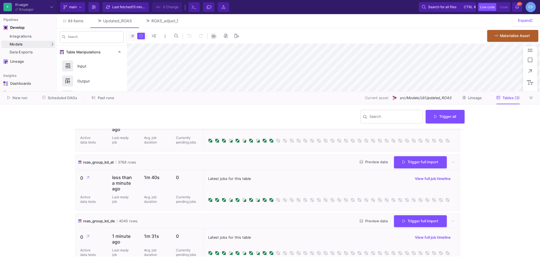
scroll to position [28, 0]
click at [369, 160] on span "Preview data" at bounding box center [374, 162] width 28 height 4
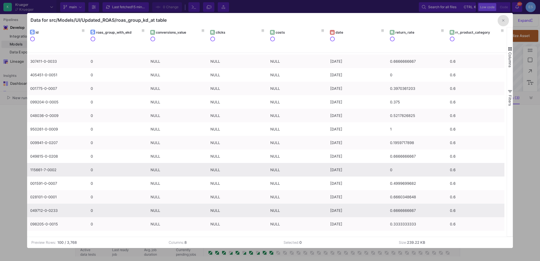
scroll to position [169, 0]
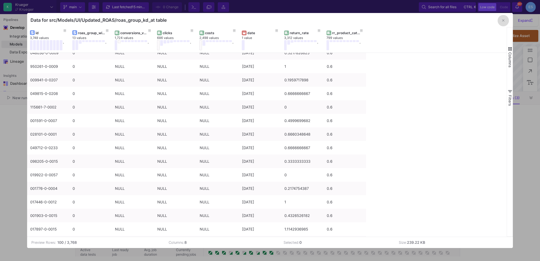
click at [504, 22] on icon "button" at bounding box center [503, 21] width 2 height 4
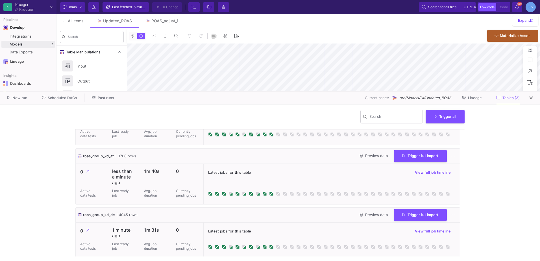
scroll to position [36, 0]
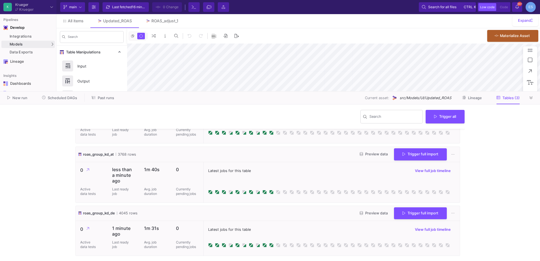
click at [368, 221] on div "Latest jobs for this table View full job timeline" at bounding box center [331, 238] width 256 height 35
click at [370, 216] on button "Preview data" at bounding box center [373, 213] width 37 height 9
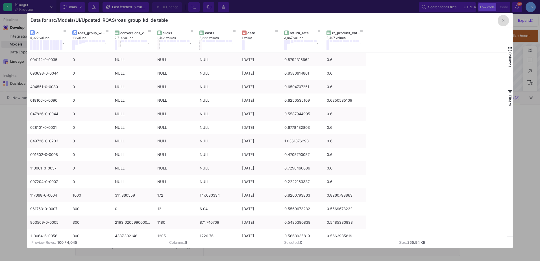
click at [504, 23] on button "button" at bounding box center [503, 20] width 11 height 11
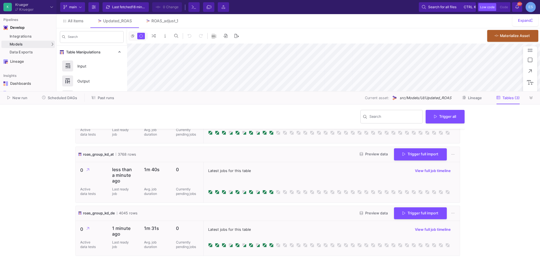
click at [358, 217] on button "Preview data" at bounding box center [373, 213] width 37 height 9
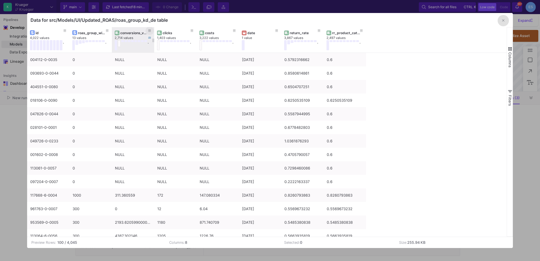
click at [149, 31] on icon at bounding box center [149, 30] width 3 height 3
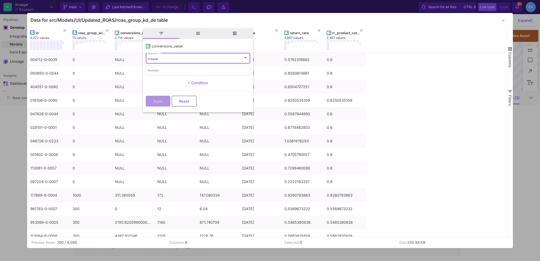
click at [169, 60] on div "is equal" at bounding box center [195, 59] width 95 height 4
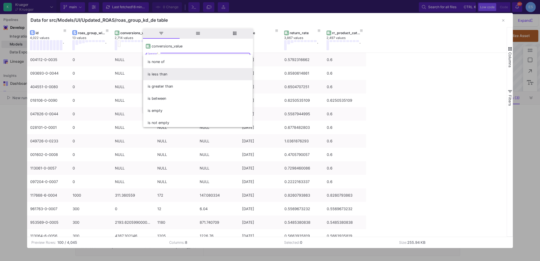
scroll to position [38, 0]
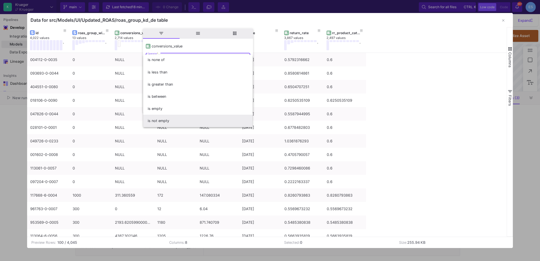
click at [176, 120] on span "is not empty" at bounding box center [198, 121] width 100 height 12
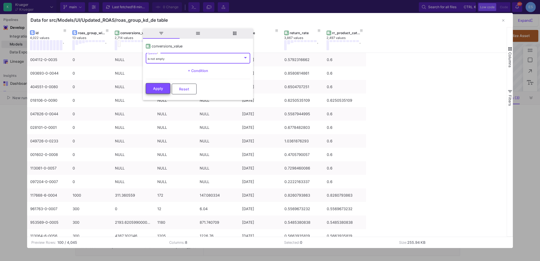
click at [156, 86] on button "Apply" at bounding box center [158, 88] width 25 height 11
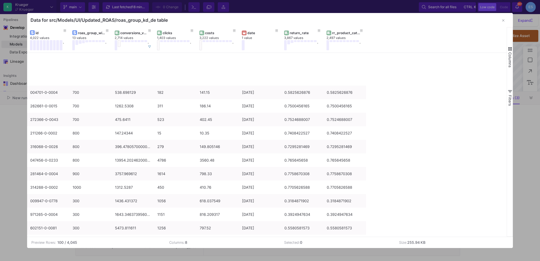
scroll to position [937, 0]
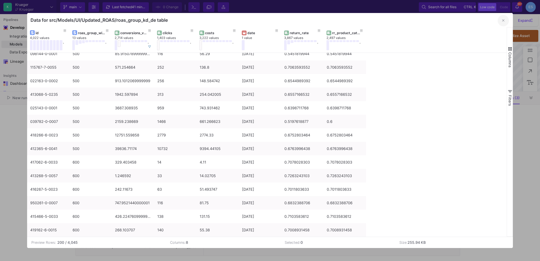
click at [504, 23] on button "button" at bounding box center [503, 20] width 11 height 11
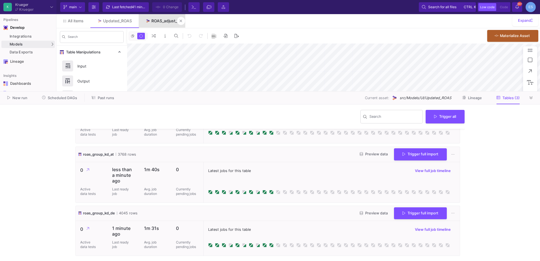
click at [160, 22] on div "ROAS_adjust_1" at bounding box center [164, 21] width 27 height 5
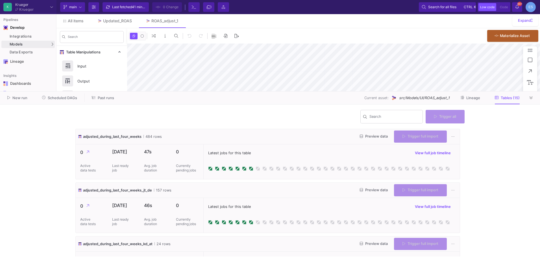
click at [530, 98] on icon at bounding box center [531, 98] width 3 height 4
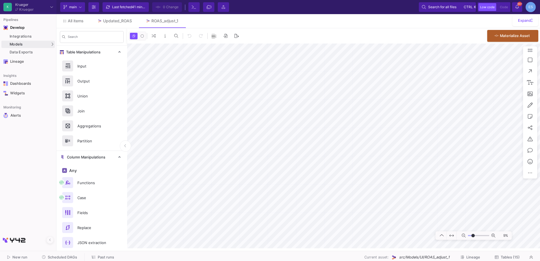
drag, startPoint x: 470, startPoint y: 235, endPoint x: 473, endPoint y: 236, distance: 3.0
type input "-21"
click at [473, 236] on input "range" at bounding box center [478, 235] width 21 height 7
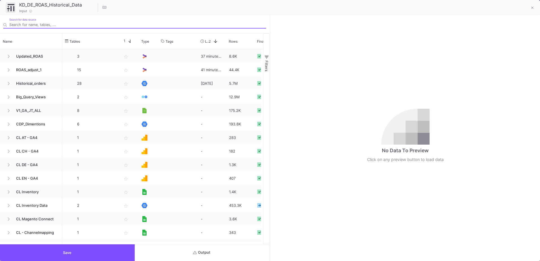
click at [210, 253] on span "Output" at bounding box center [201, 252] width 17 height 4
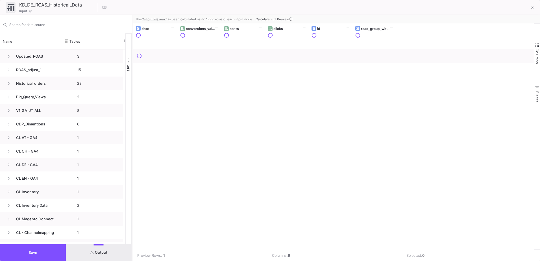
drag, startPoint x: 270, startPoint y: 187, endPoint x: 132, endPoint y: 177, distance: 137.9
click at [132, 177] on div at bounding box center [132, 138] width 1 height 246
click at [530, 9] on button at bounding box center [532, 8] width 11 height 11
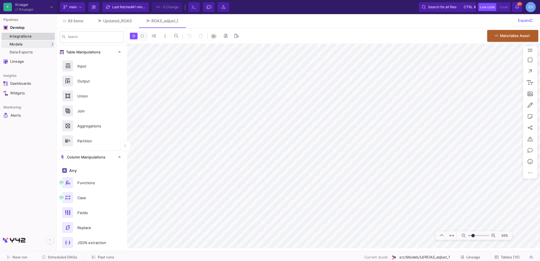
click at [42, 37] on div "Integrations" at bounding box center [32, 36] width 44 height 5
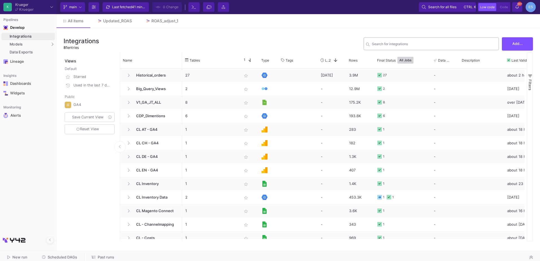
click at [400, 42] on div "Search for integrations" at bounding box center [434, 43] width 125 height 14
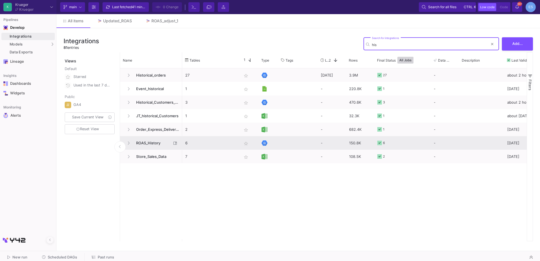
type input "his"
click at [148, 143] on span "ROAS_History" at bounding box center [152, 142] width 39 height 13
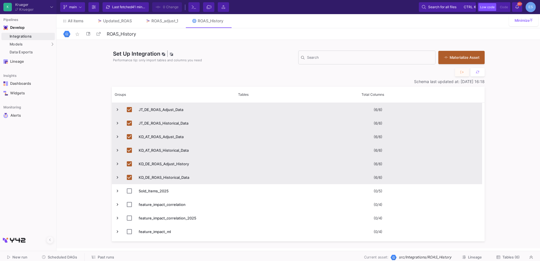
click at [506, 256] on span "Tables (6)" at bounding box center [511, 257] width 17 height 4
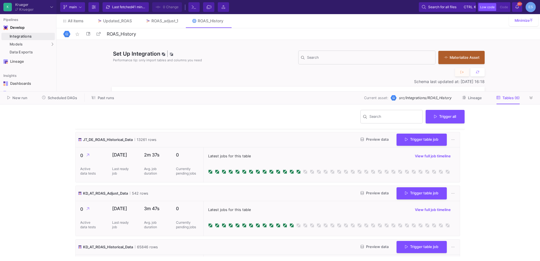
scroll to position [56, 0]
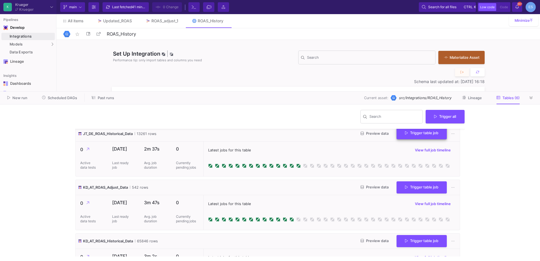
click at [413, 139] on div "Trigger table job" at bounding box center [422, 134] width 50 height 12
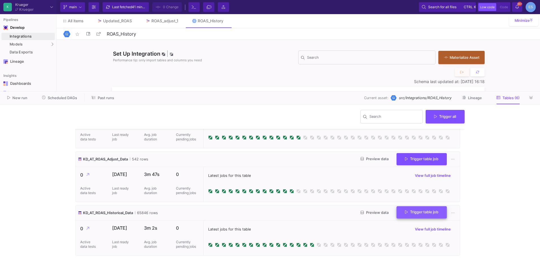
click at [413, 210] on span "Trigger table job" at bounding box center [421, 212] width 33 height 4
click at [414, 226] on button "Full import" at bounding box center [417, 227] width 47 height 14
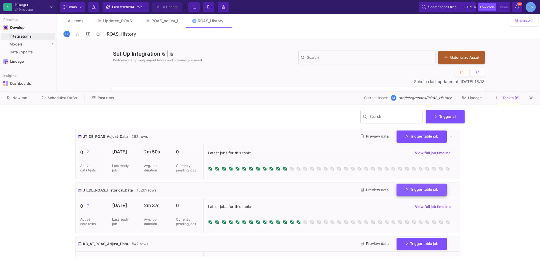
click at [405, 190] on icon at bounding box center [406, 190] width 3 height 4
click at [411, 205] on button "Full import" at bounding box center [417, 204] width 47 height 14
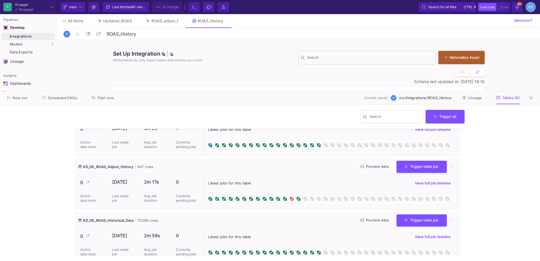
scroll to position [192, 0]
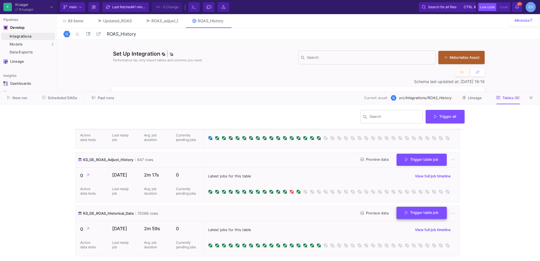
click at [424, 210] on button "Trigger table job" at bounding box center [422, 213] width 50 height 12
click at [422, 229] on button "Full import" at bounding box center [417, 228] width 47 height 14
click at [499, 201] on y42-wrapper "Search Trigger all JT_DE_ROAS_Adjust_Data 262 rows Preview data Trigger table j…" at bounding box center [270, 183] width 540 height 156
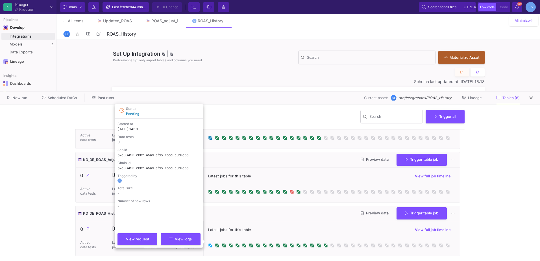
click at [211, 246] on icon at bounding box center [210, 245] width 3 height 3
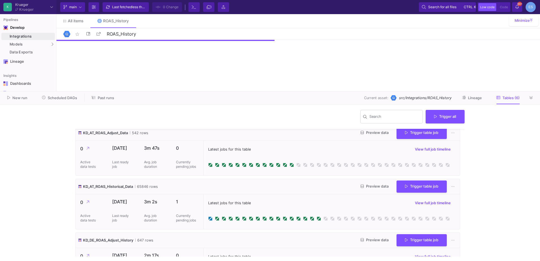
scroll to position [107, 0]
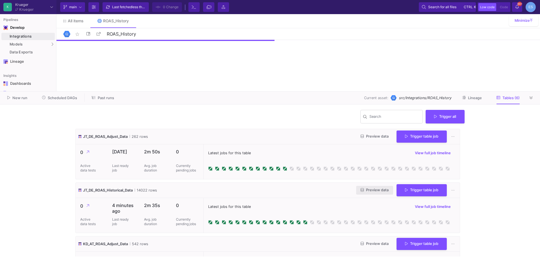
click at [367, 193] on button "Preview data" at bounding box center [374, 190] width 37 height 9
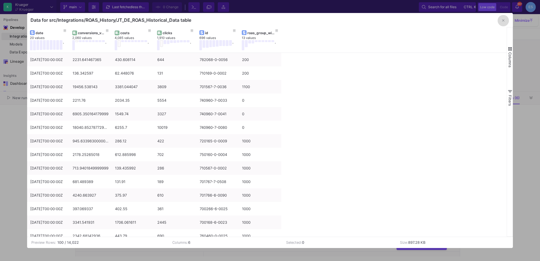
click at [504, 22] on icon "button" at bounding box center [503, 21] width 2 height 4
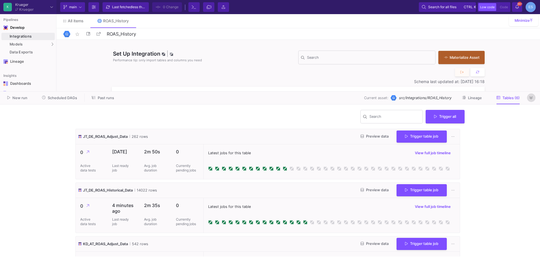
click at [528, 98] on button at bounding box center [531, 98] width 8 height 8
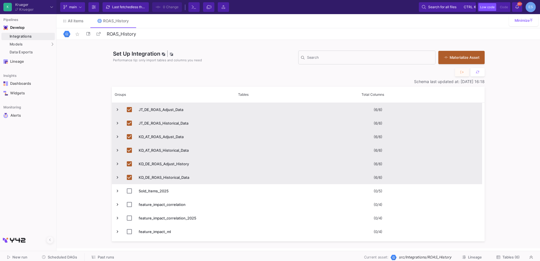
click at [116, 124] on span "Press SPACE to deselect this row." at bounding box center [117, 123] width 5 height 5
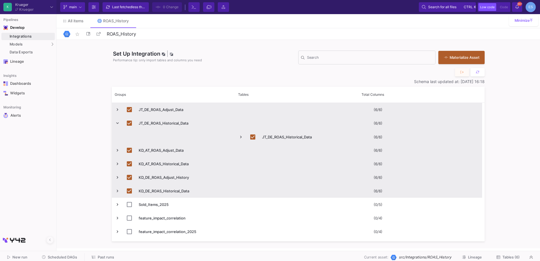
click at [242, 135] on span "Press SPACE to deselect this row." at bounding box center [240, 136] width 5 height 5
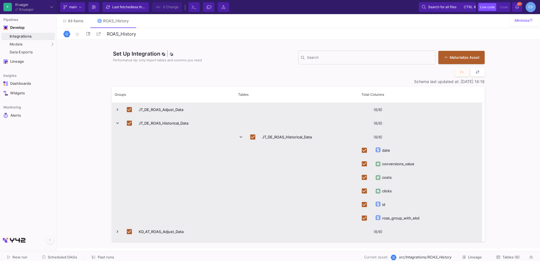
click at [475, 73] on button at bounding box center [478, 72] width 14 height 8
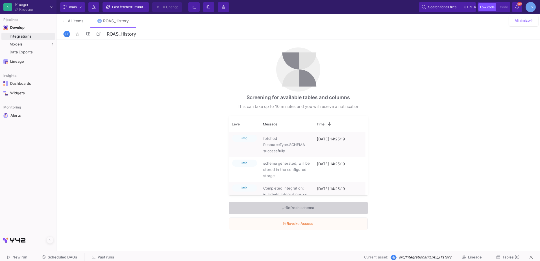
checkbox input "false"
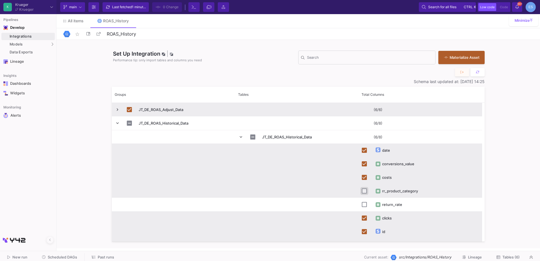
click at [364, 189] on input "Press Space to toggle row selection (unchecked)" at bounding box center [364, 190] width 5 height 5
checkbox input "true"
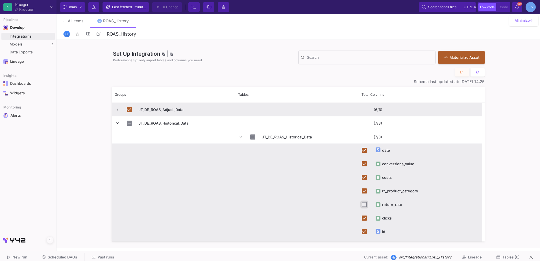
click at [366, 207] on input "Press Space to toggle row selection (unchecked)" at bounding box center [364, 204] width 5 height 5
checkbox input "true"
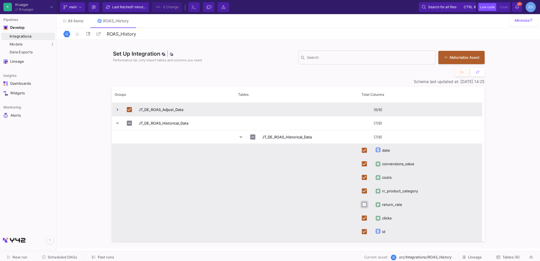
checkbox input "true"
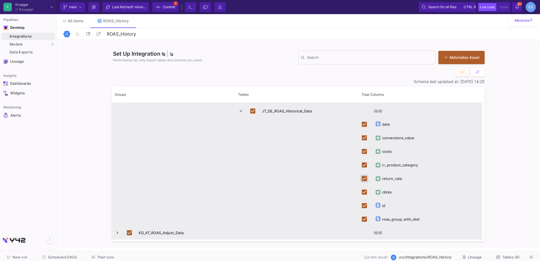
scroll to position [113, 0]
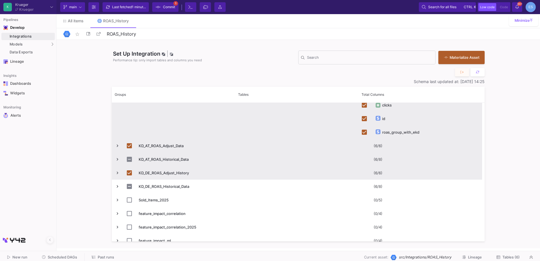
click at [118, 159] on span "Press SPACE to select this row." at bounding box center [117, 159] width 5 height 5
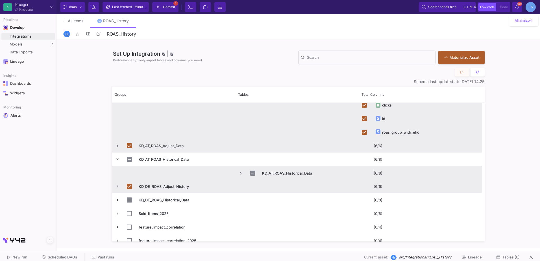
click at [240, 173] on span "Press SPACE to select this row." at bounding box center [240, 173] width 5 height 5
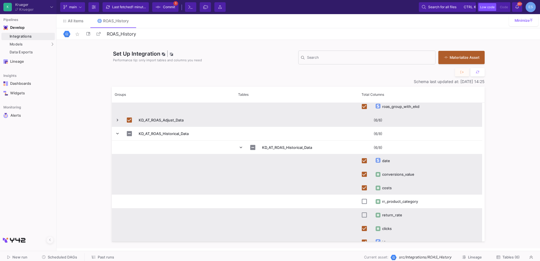
scroll to position [169, 0]
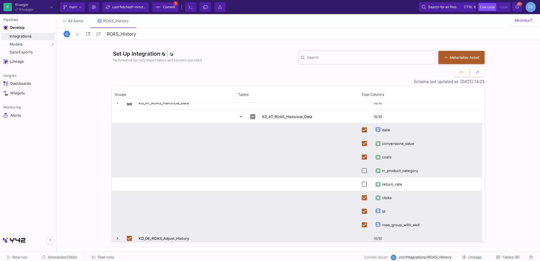
click at [396, 173] on div "rr_product_category" at bounding box center [400, 170] width 36 height 13
click at [363, 172] on input "Press Space to toggle row selection (unchecked)" at bounding box center [364, 170] width 5 height 5
checkbox input "true"
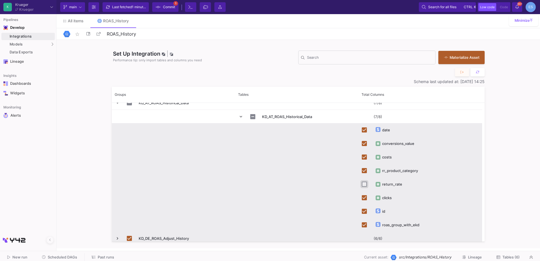
click at [364, 185] on input "Press Space to toggle row selection (unchecked)" at bounding box center [364, 184] width 5 height 5
checkbox input "true"
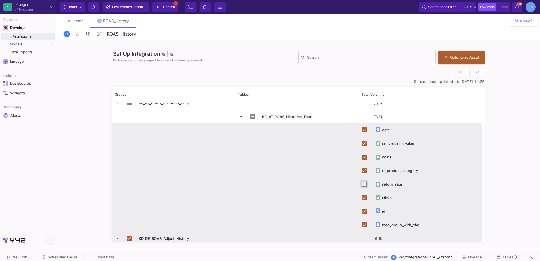
checkbox input "true"
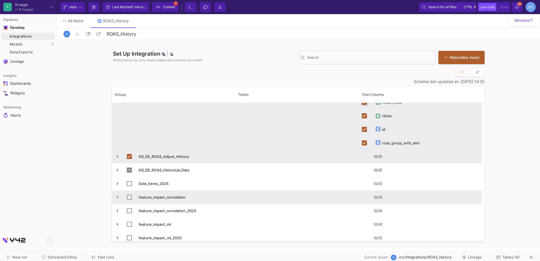
scroll to position [254, 0]
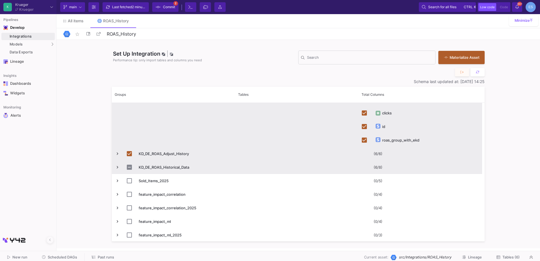
click at [119, 169] on span "Press SPACE to select this row." at bounding box center [117, 167] width 5 height 5
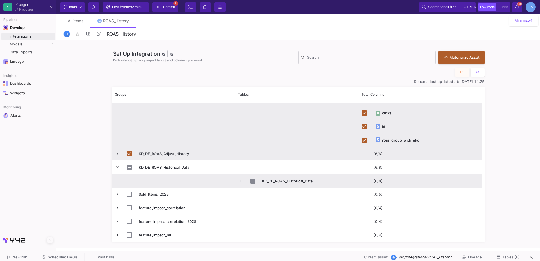
click at [240, 179] on span "Press SPACE to select this row." at bounding box center [240, 181] width 5 height 5
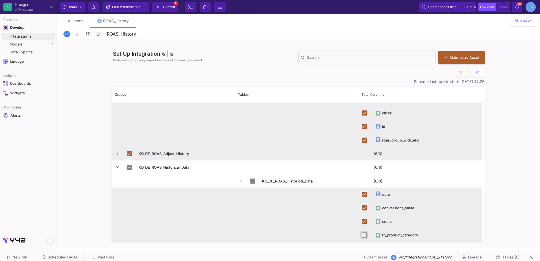
click at [366, 234] on input "Press Space to toggle row selection (unchecked)" at bounding box center [364, 234] width 5 height 5
checkbox input "true"
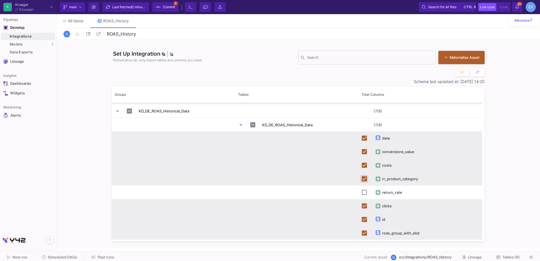
scroll to position [311, 0]
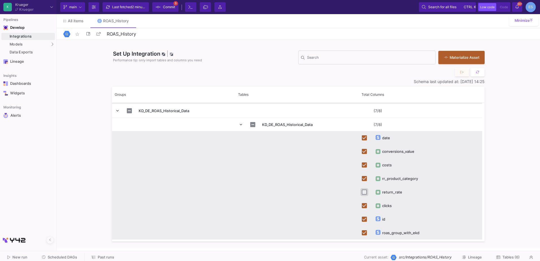
click at [363, 191] on input "Press Space to toggle row selection (unchecked)" at bounding box center [364, 192] width 5 height 5
checkbox input "true"
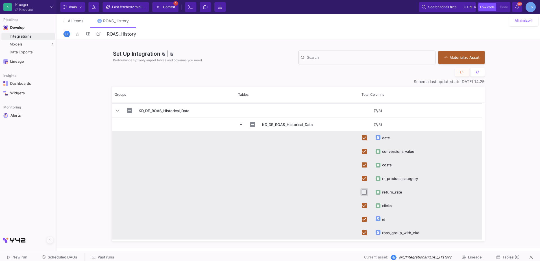
checkbox input "true"
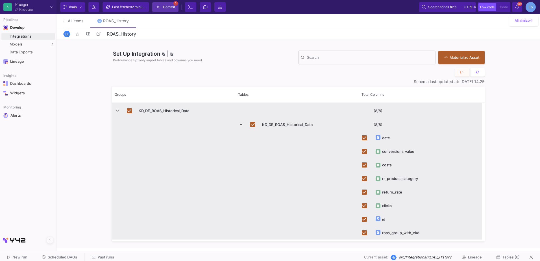
click at [172, 8] on span "Commit" at bounding box center [169, 7] width 12 height 8
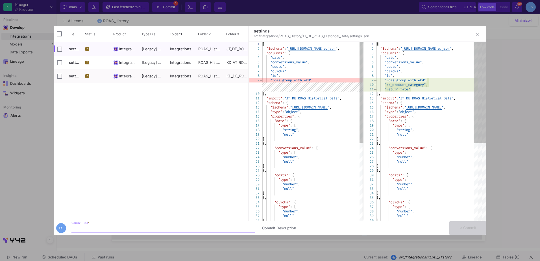
click at [113, 229] on input "Commit Title *" at bounding box center [163, 228] width 184 height 5
type input "eimporting the return data columns"
click at [471, 232] on button "Commit" at bounding box center [467, 228] width 37 height 14
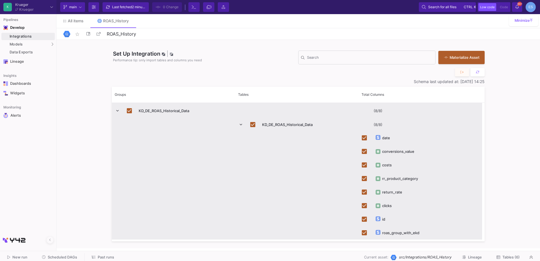
click at [504, 256] on span "Tables (6)" at bounding box center [511, 257] width 17 height 4
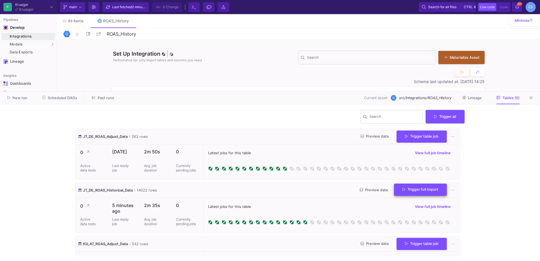
click at [401, 193] on button "Trigger full import" at bounding box center [420, 190] width 53 height 12
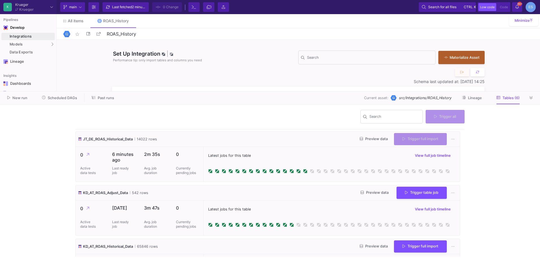
scroll to position [85, 0]
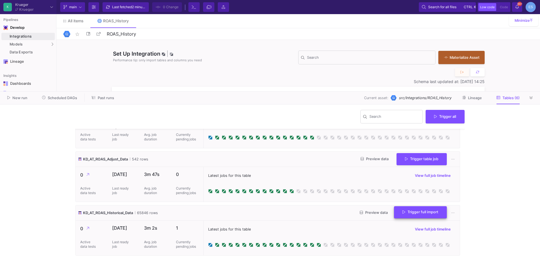
click at [421, 213] on span "Trigger full import" at bounding box center [421, 212] width 36 height 4
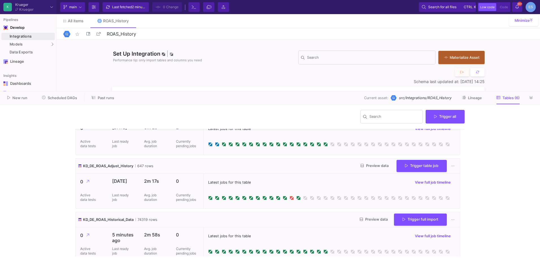
scroll to position [192, 0]
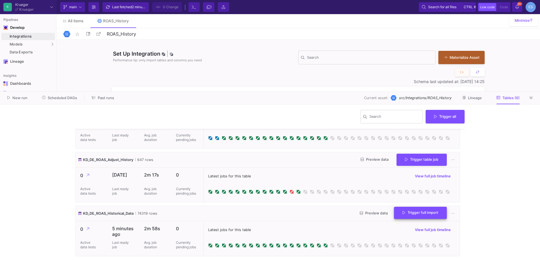
click at [423, 217] on button "Trigger full import" at bounding box center [420, 213] width 53 height 12
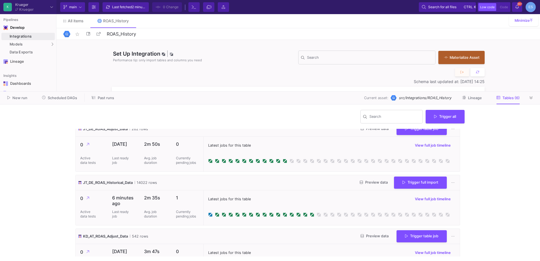
scroll to position [0, 0]
